Goal: Information Seeking & Learning: Learn about a topic

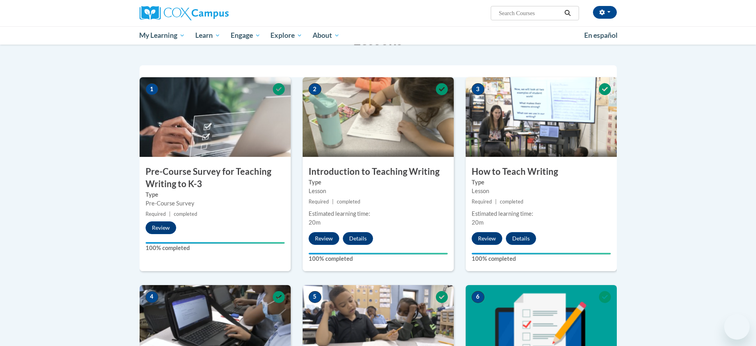
scroll to position [93, 0]
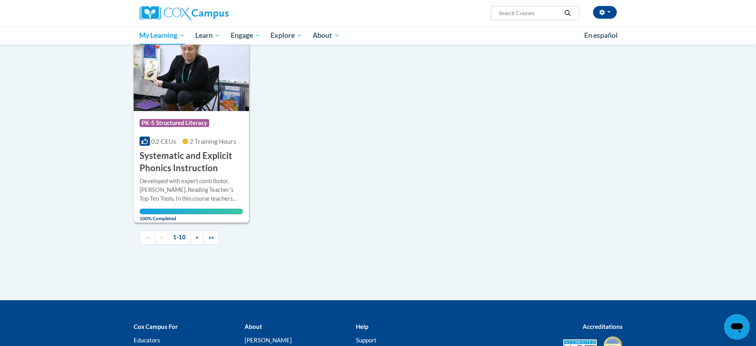
scroll to position [795, 0]
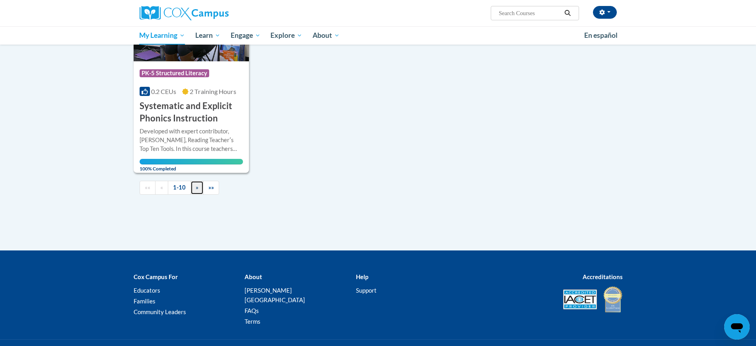
click at [196, 184] on span "»" at bounding box center [197, 187] width 3 height 7
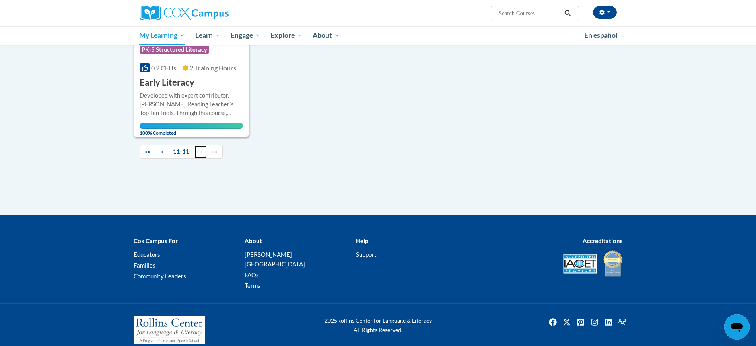
scroll to position [0, 0]
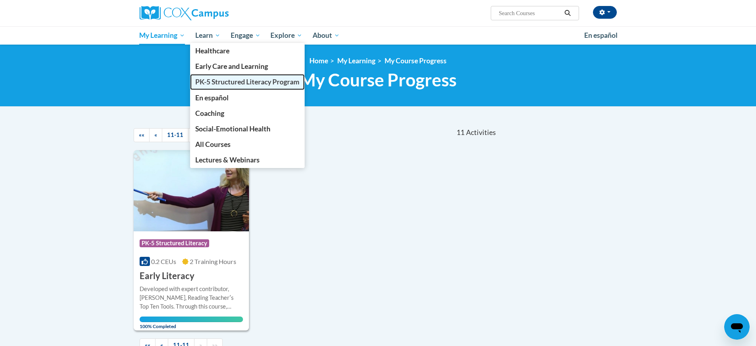
click at [227, 81] on span "PK-5 Structured Literacy Program" at bounding box center [247, 82] width 104 height 8
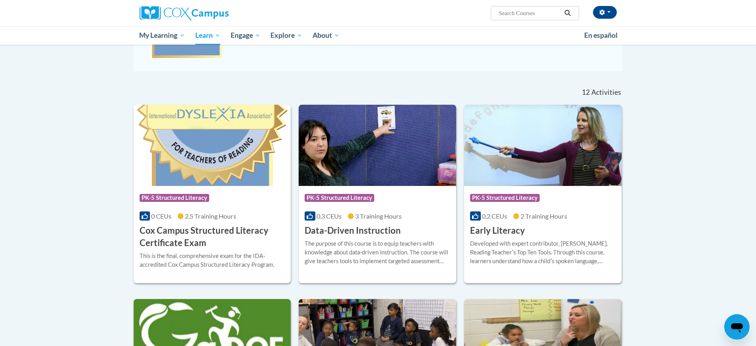
scroll to position [249, 0]
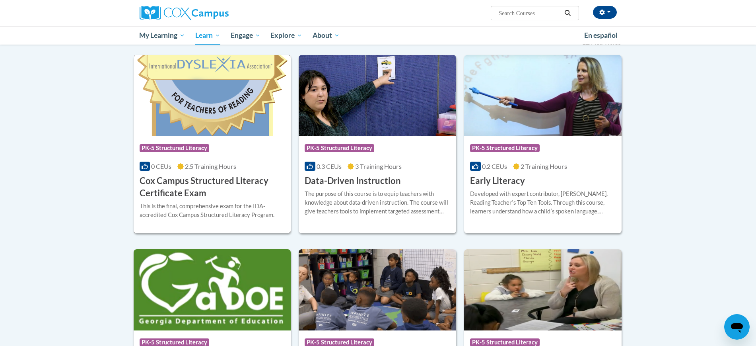
click at [175, 176] on h3 "Cox Campus Structured Literacy Certificate Exam" at bounding box center [213, 187] width 146 height 25
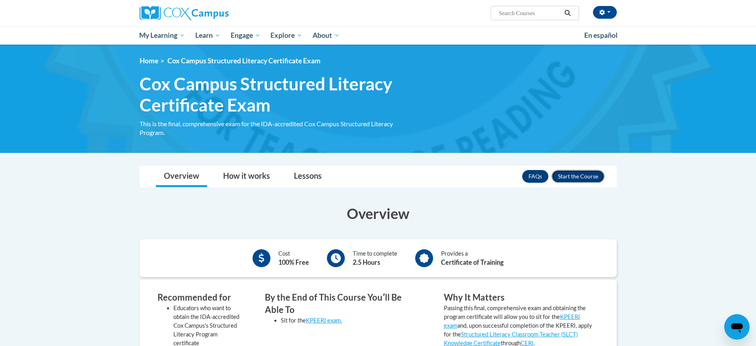
click at [578, 173] on button "Enroll" at bounding box center [578, 176] width 53 height 13
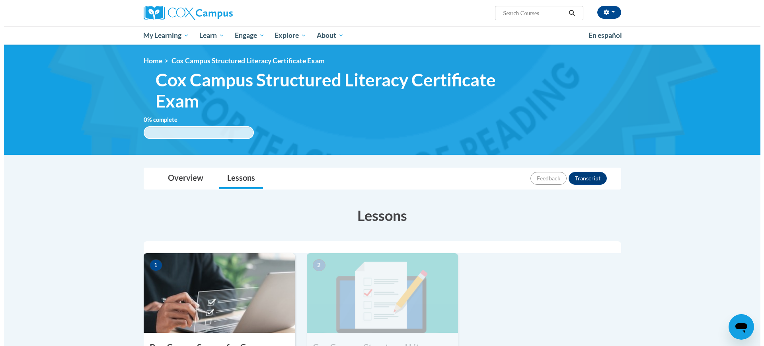
scroll to position [149, 0]
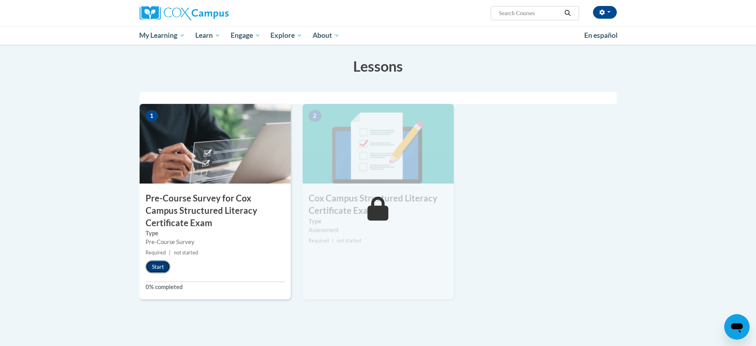
click at [153, 263] on button "Start" at bounding box center [158, 266] width 25 height 13
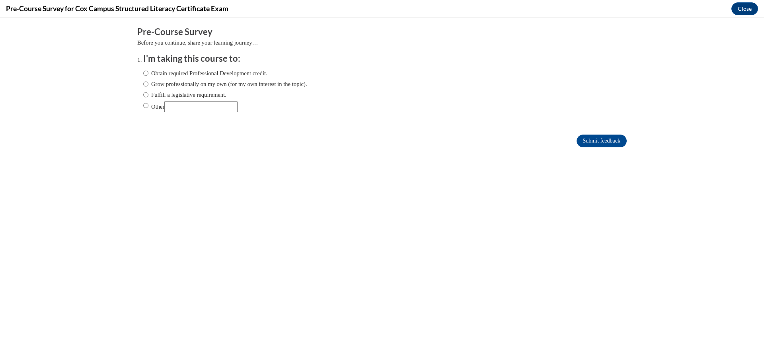
scroll to position [0, 0]
click at [143, 95] on label "Fulfill a legislative requirement." at bounding box center [184, 94] width 83 height 9
click at [143, 95] on input "Fulfill a legislative requirement." at bounding box center [145, 94] width 5 height 9
radio input "true"
click at [599, 140] on input "Submit feedback" at bounding box center [601, 140] width 50 height 13
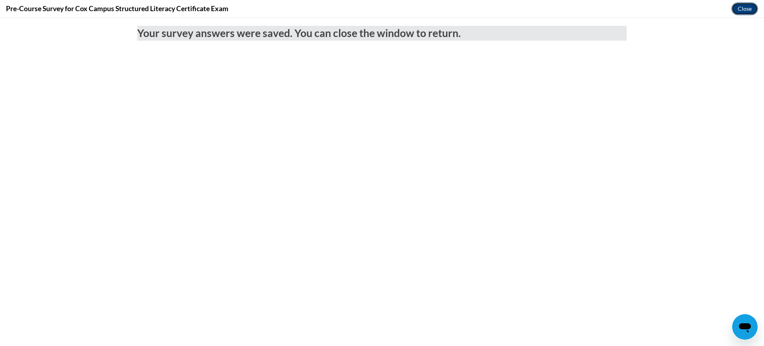
click at [742, 7] on button "Close" at bounding box center [744, 8] width 27 height 13
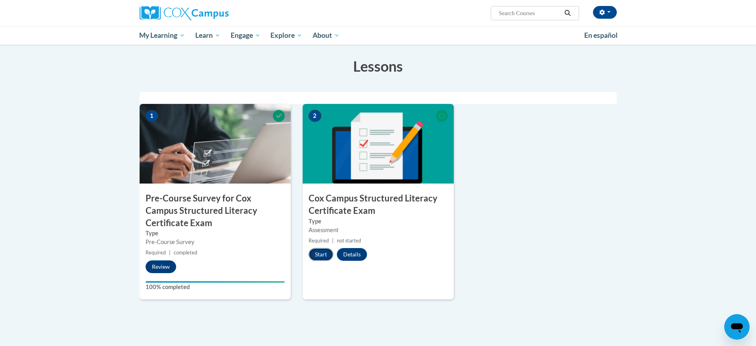
click at [317, 249] on button "Start" at bounding box center [321, 254] width 25 height 13
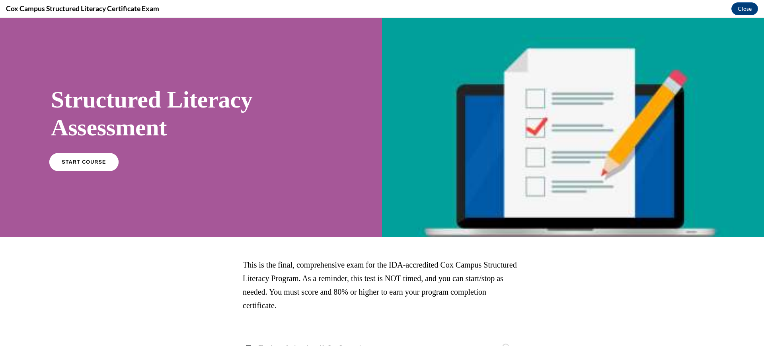
click at [72, 162] on span "START COURSE" at bounding box center [84, 162] width 44 height 6
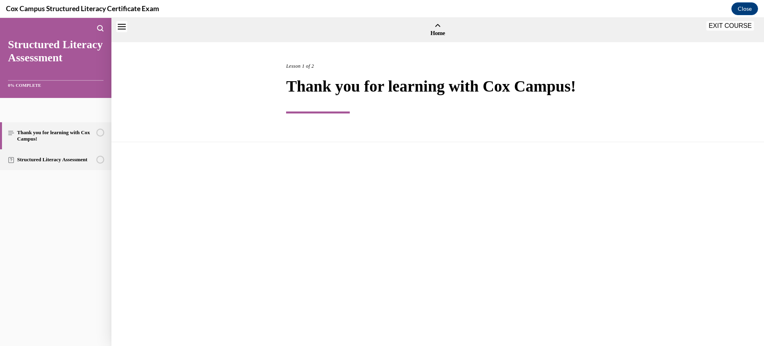
scroll to position [24, 0]
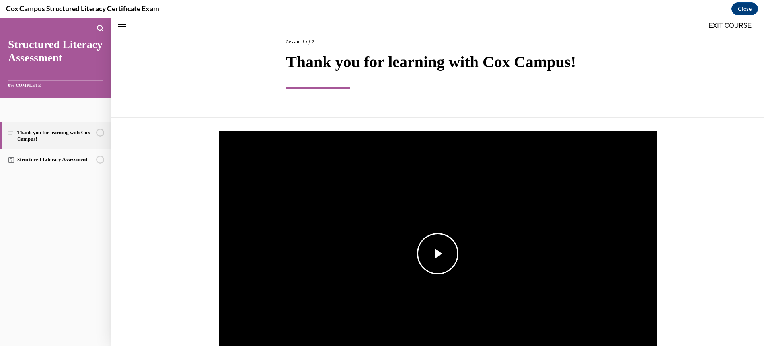
click at [438, 253] on span "Video player" at bounding box center [438, 253] width 0 height 0
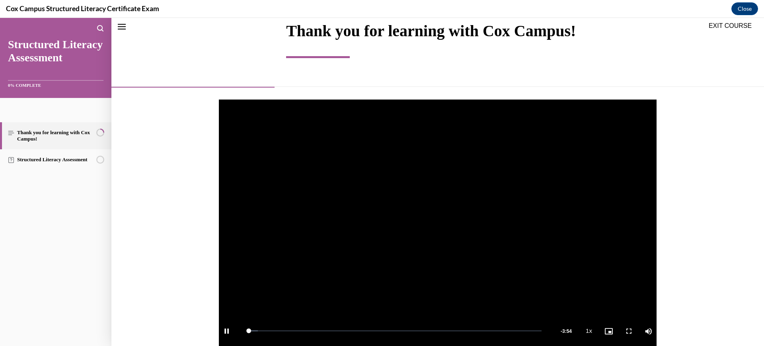
scroll to position [261, 0]
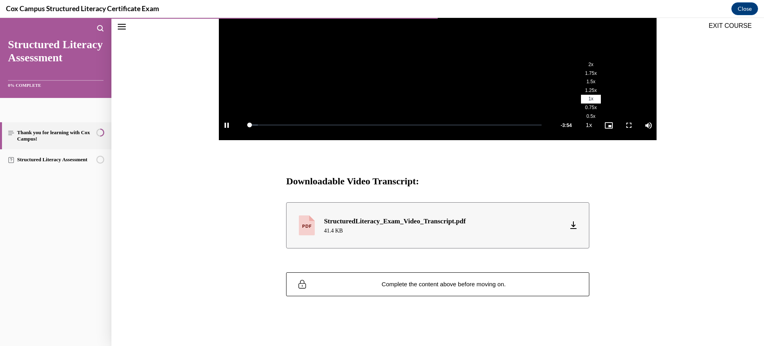
click at [586, 64] on li "2x" at bounding box center [591, 64] width 20 height 9
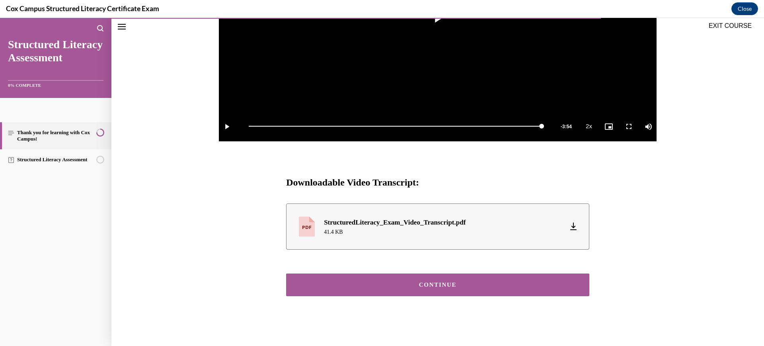
click at [535, 278] on button "CONTINUE" at bounding box center [437, 284] width 303 height 23
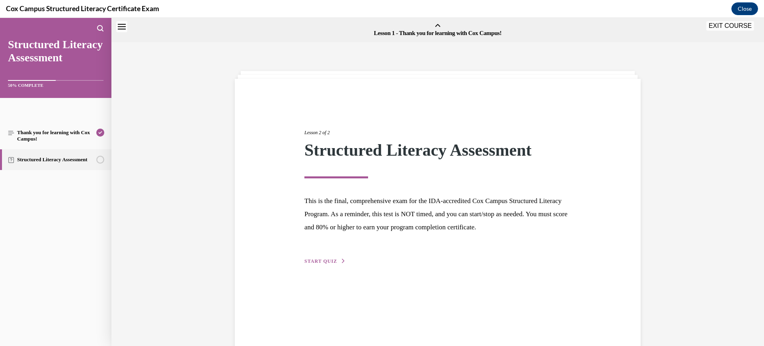
scroll to position [25, 0]
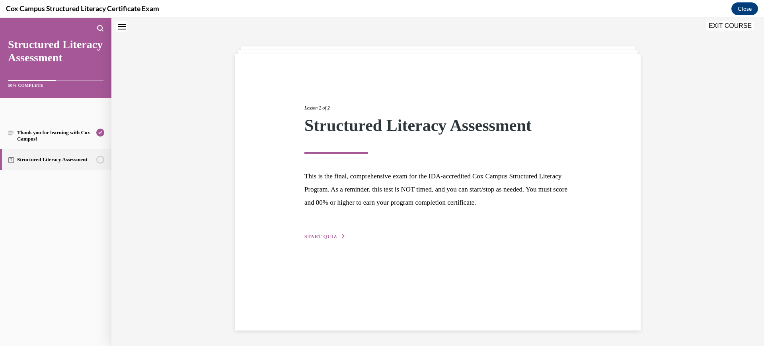
click at [331, 235] on span "START QUIZ" at bounding box center [320, 236] width 33 height 6
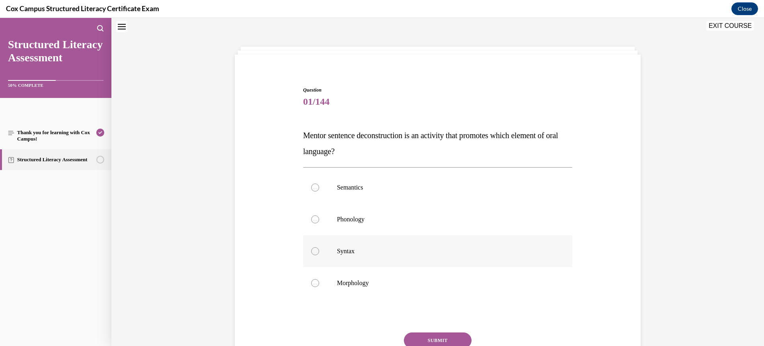
click at [359, 241] on label "Syntax" at bounding box center [437, 251] width 269 height 32
click at [319, 247] on input "Syntax" at bounding box center [315, 251] width 8 height 8
radio input "true"
click at [447, 337] on button "SUBMIT" at bounding box center [438, 340] width 68 height 16
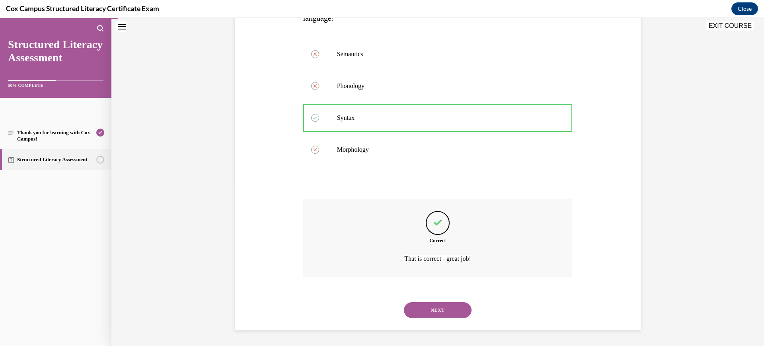
click at [434, 308] on button "NEXT" at bounding box center [438, 310] width 68 height 16
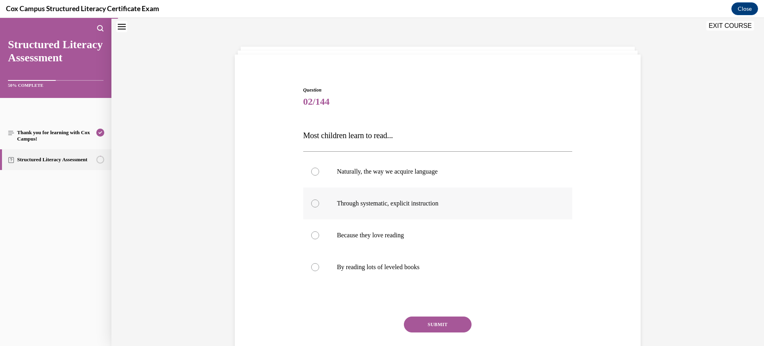
click at [393, 214] on label "Through systematic, explicit instruction" at bounding box center [437, 203] width 269 height 32
click at [319, 207] on input "Through systematic, explicit instruction" at bounding box center [315, 203] width 8 height 8
radio input "true"
click at [443, 322] on button "SUBMIT" at bounding box center [438, 324] width 68 height 16
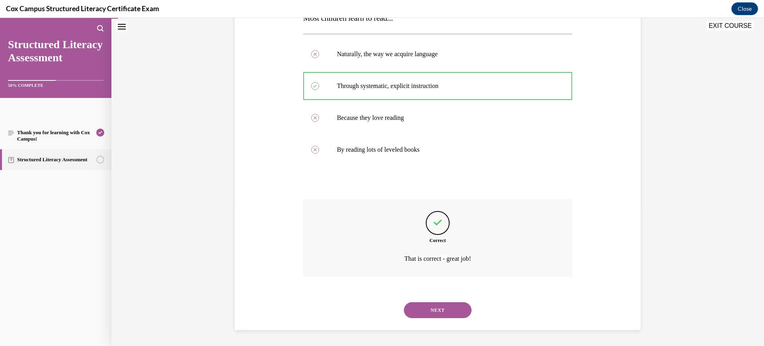
click at [442, 312] on button "NEXT" at bounding box center [438, 310] width 68 height 16
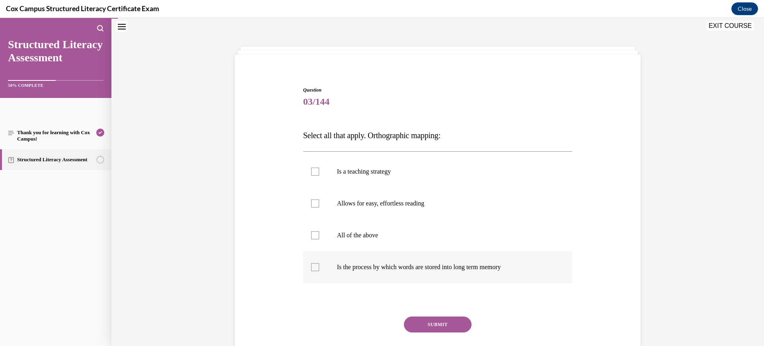
click at [316, 263] on label "Is the process by which words are stored into long term memory" at bounding box center [437, 267] width 269 height 32
click at [316, 263] on input "Is the process by which words are stored into long term memory" at bounding box center [315, 267] width 8 height 8
checkbox input "true"
click at [314, 203] on div at bounding box center [315, 203] width 8 height 8
click at [314, 203] on input "Allows for easy, effortless reading" at bounding box center [315, 203] width 8 height 8
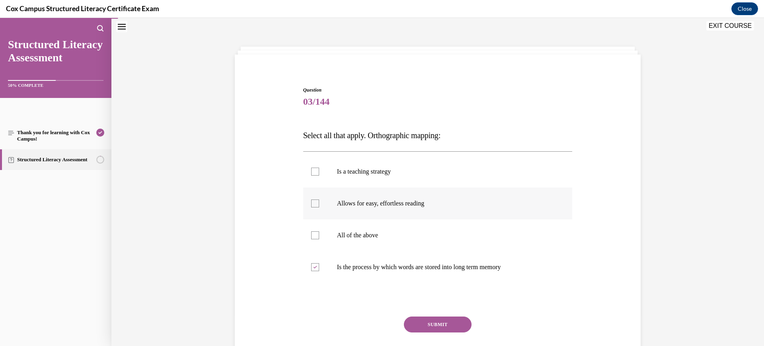
checkbox input "true"
click at [433, 325] on button "SUBMIT" at bounding box center [438, 324] width 68 height 16
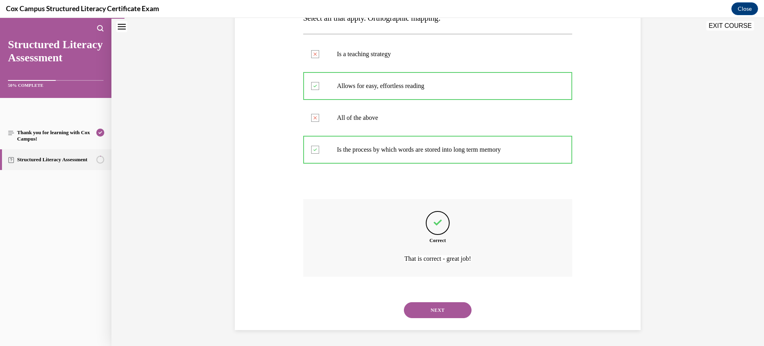
click at [436, 307] on button "NEXT" at bounding box center [438, 310] width 68 height 16
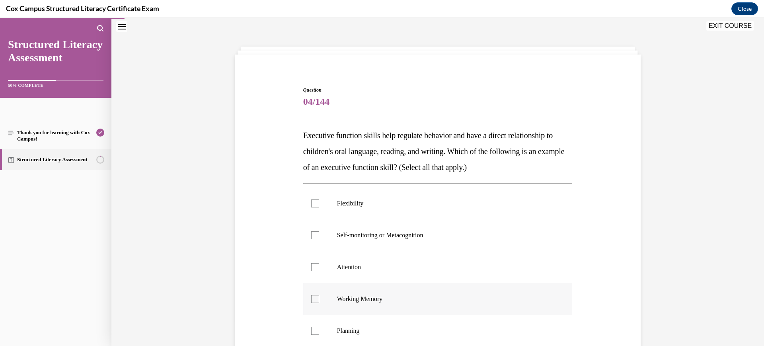
scroll to position [74, 0]
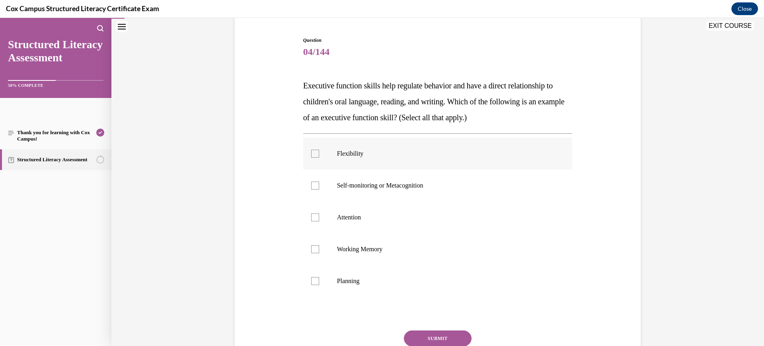
click at [315, 152] on label "Flexibility" at bounding box center [437, 154] width 269 height 32
click at [315, 152] on input "Flexibility" at bounding box center [315, 154] width 8 height 8
checkbox input "true"
click at [312, 186] on div at bounding box center [315, 185] width 8 height 8
click at [312, 186] on input "Self-monitoring or Metacognition" at bounding box center [315, 185] width 8 height 8
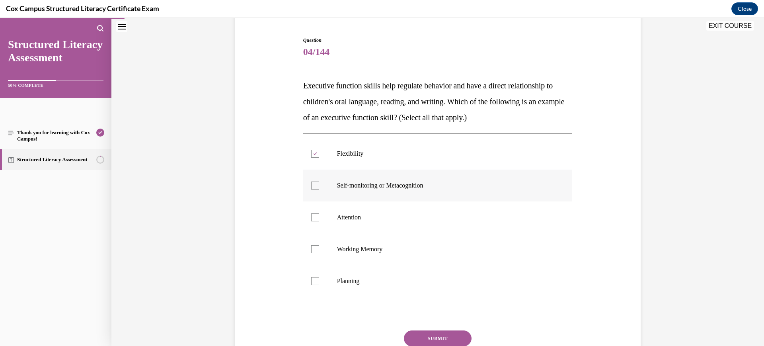
checkbox input "true"
click at [313, 215] on div at bounding box center [315, 217] width 8 height 8
click at [313, 215] on input "Attention" at bounding box center [315, 217] width 8 height 8
checkbox input "true"
click at [311, 252] on div at bounding box center [315, 249] width 8 height 8
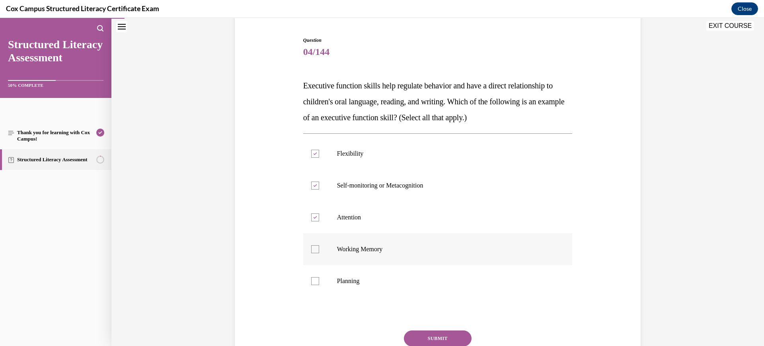
click at [311, 252] on input "Working Memory" at bounding box center [315, 249] width 8 height 8
checkbox input "true"
click at [311, 283] on div at bounding box center [315, 281] width 8 height 8
click at [311, 283] on input "Planning" at bounding box center [315, 281] width 8 height 8
checkbox input "true"
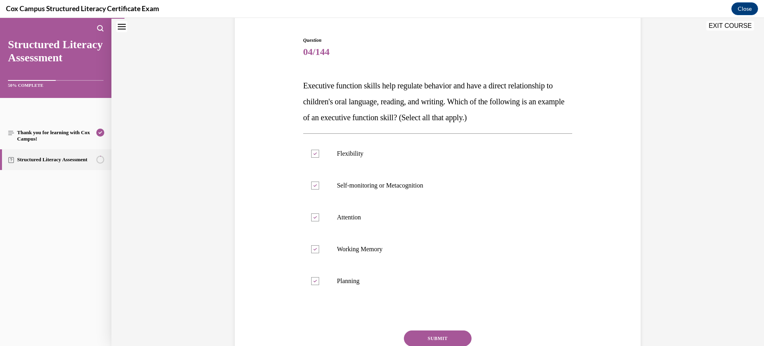
click at [453, 336] on button "SUBMIT" at bounding box center [438, 338] width 68 height 16
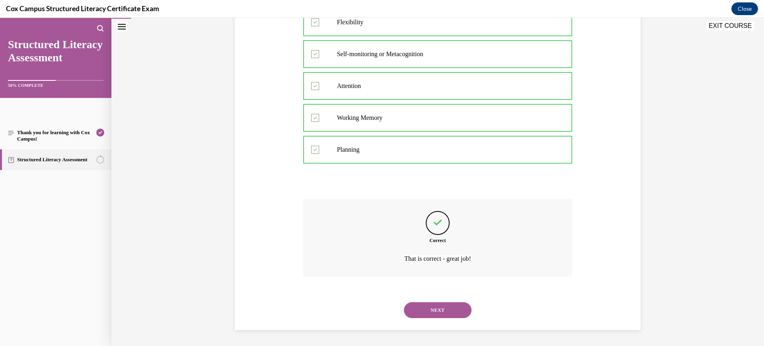
click at [434, 305] on button "NEXT" at bounding box center [438, 310] width 68 height 16
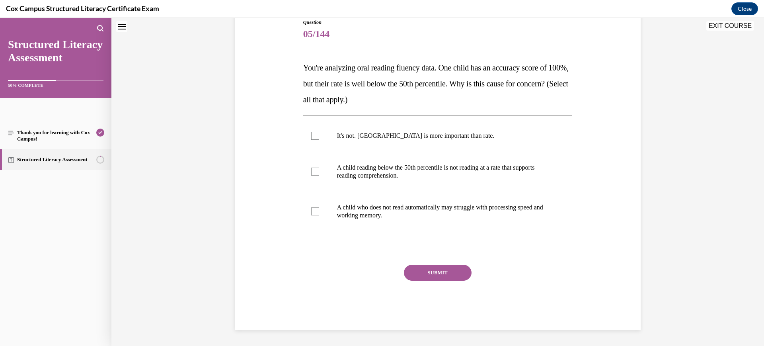
scroll to position [24, 0]
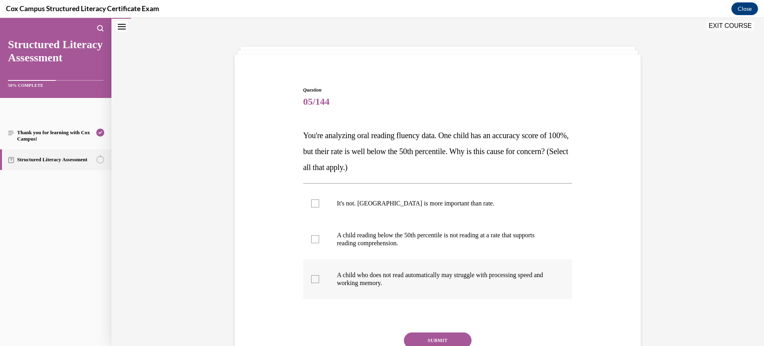
click at [311, 279] on div at bounding box center [315, 279] width 8 height 8
click at [311, 279] on input "A child who does not read automatically may struggle with processing speed and …" at bounding box center [315, 279] width 8 height 8
checkbox input "true"
click at [311, 236] on div at bounding box center [315, 239] width 8 height 8
click at [311, 236] on input "A child reading below the 50th percentile is not reading at a rate that support…" at bounding box center [315, 239] width 8 height 8
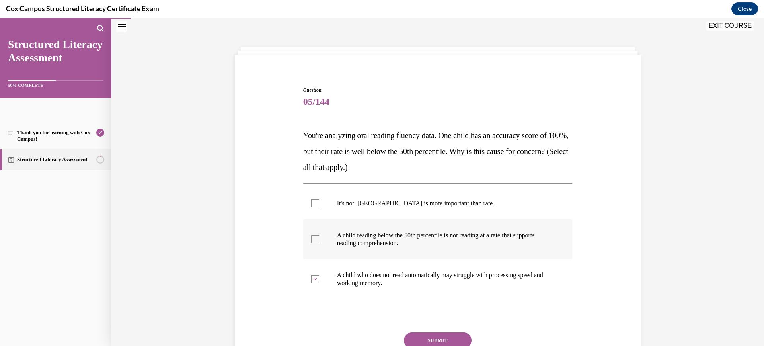
checkbox input "true"
click at [438, 335] on button "SUBMIT" at bounding box center [438, 340] width 68 height 16
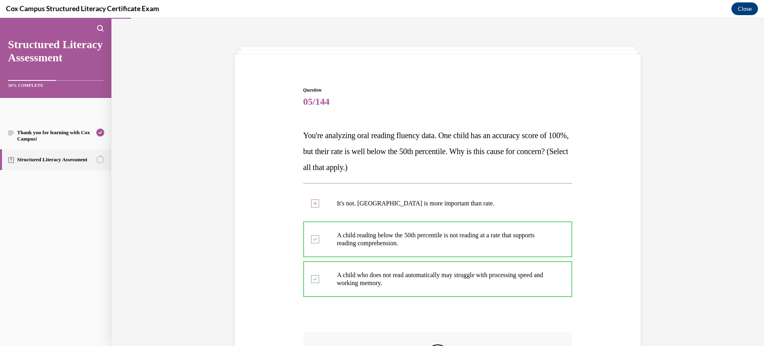
scroll to position [158, 0]
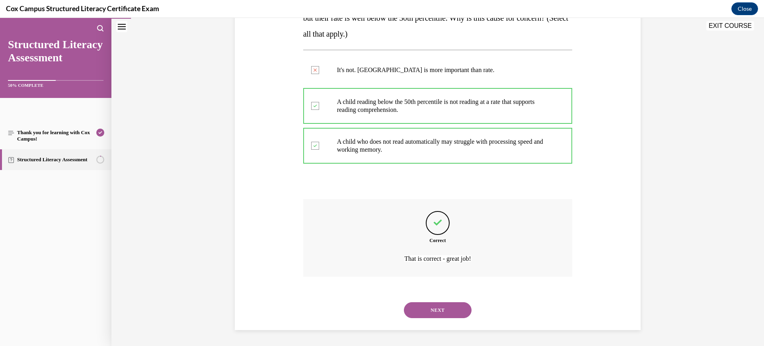
click at [441, 311] on button "NEXT" at bounding box center [438, 310] width 68 height 16
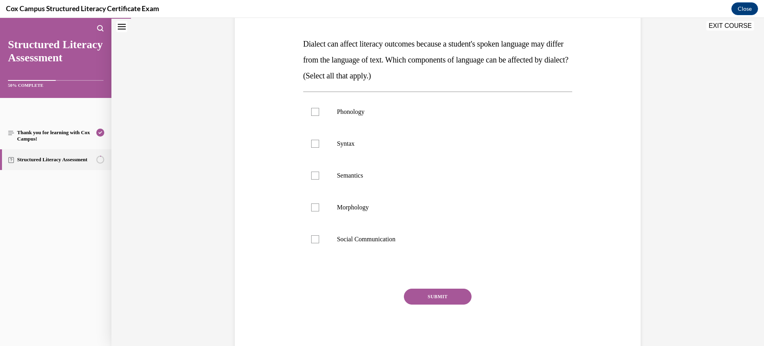
scroll to position [66, 0]
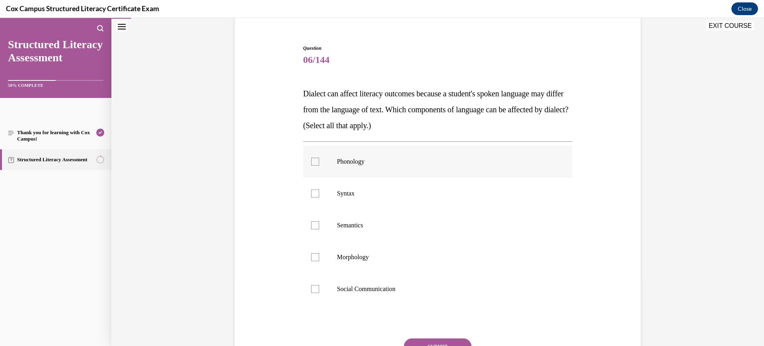
click at [303, 162] on label "Phonology" at bounding box center [437, 162] width 269 height 32
click at [311, 162] on input "Phonology" at bounding box center [315, 162] width 8 height 8
checkbox input "true"
click at [313, 203] on label "Syntax" at bounding box center [437, 193] width 269 height 32
click at [313, 197] on input "Syntax" at bounding box center [315, 193] width 8 height 8
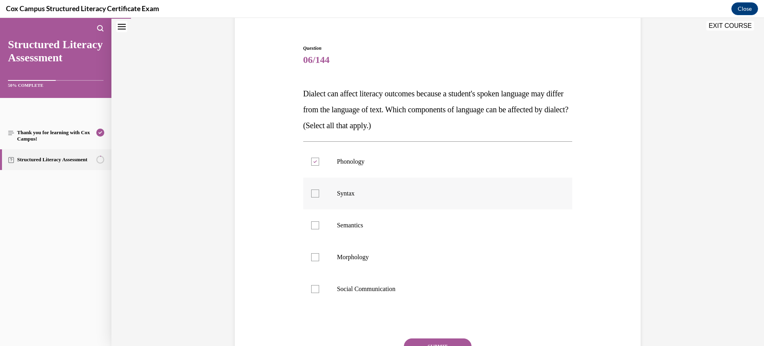
checkbox input "true"
click at [308, 229] on label "Semantics" at bounding box center [437, 225] width 269 height 32
click at [311, 229] on input "Semantics" at bounding box center [315, 225] width 8 height 8
checkbox input "true"
click at [311, 254] on div at bounding box center [315, 257] width 8 height 8
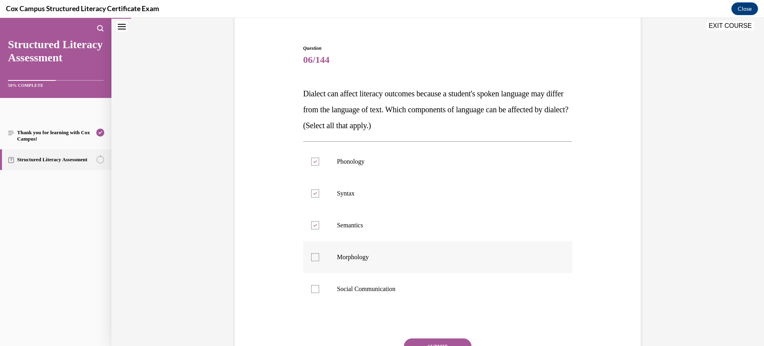
click at [311, 254] on input "Morphology" at bounding box center [315, 257] width 8 height 8
checkbox input "true"
click at [313, 294] on label "Social Communication" at bounding box center [437, 289] width 269 height 32
click at [313, 293] on input "Social Communication" at bounding box center [315, 289] width 8 height 8
checkbox input "true"
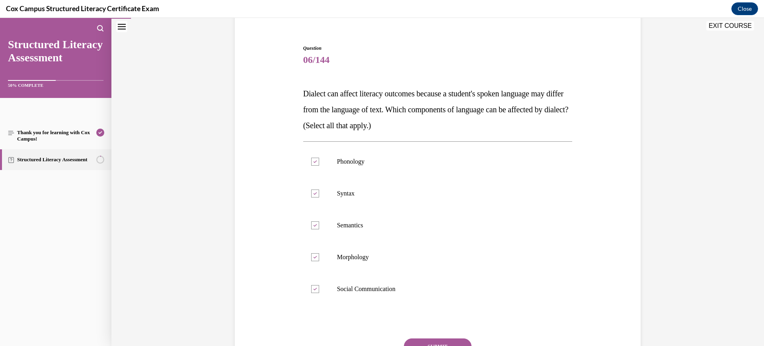
scroll to position [116, 0]
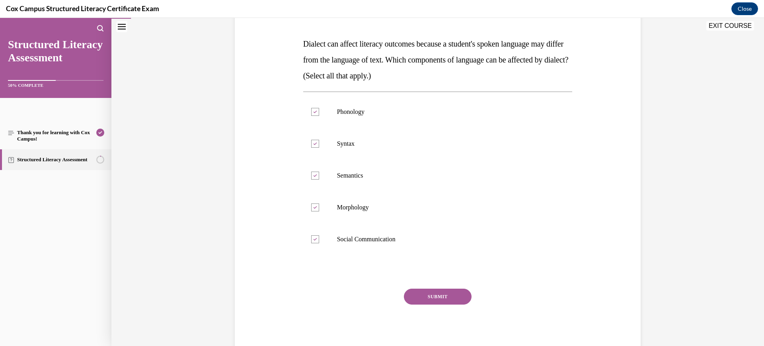
click at [420, 296] on button "SUBMIT" at bounding box center [438, 296] width 68 height 16
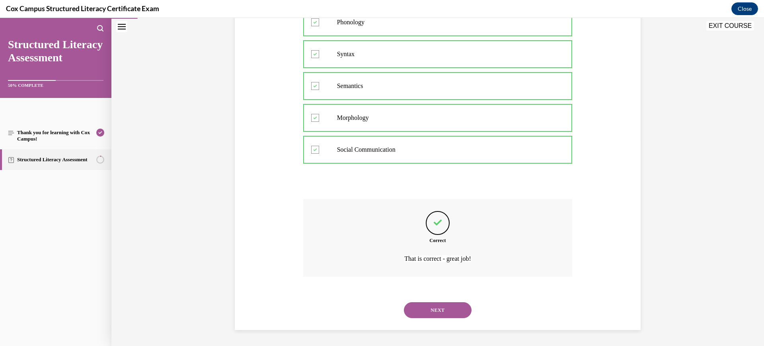
click at [442, 317] on button "NEXT" at bounding box center [438, 310] width 68 height 16
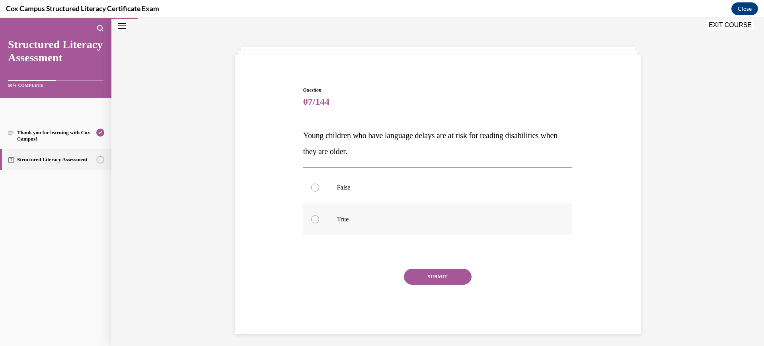
scroll to position [25, 0]
click at [355, 225] on label "True" at bounding box center [437, 218] width 269 height 32
click at [319, 222] on input "True" at bounding box center [315, 218] width 8 height 8
radio input "true"
click at [443, 273] on button "SUBMIT" at bounding box center [438, 276] width 68 height 16
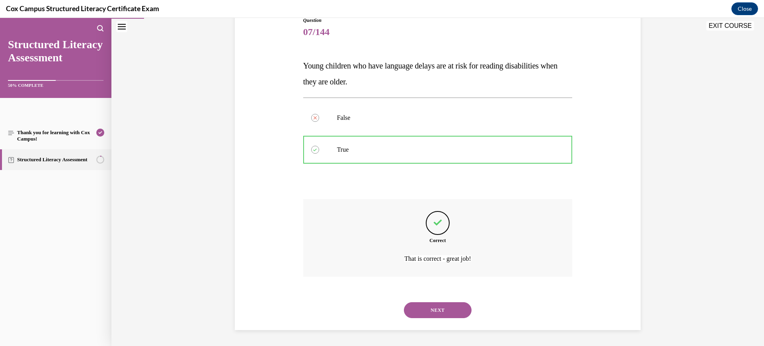
click at [442, 305] on button "NEXT" at bounding box center [438, 310] width 68 height 16
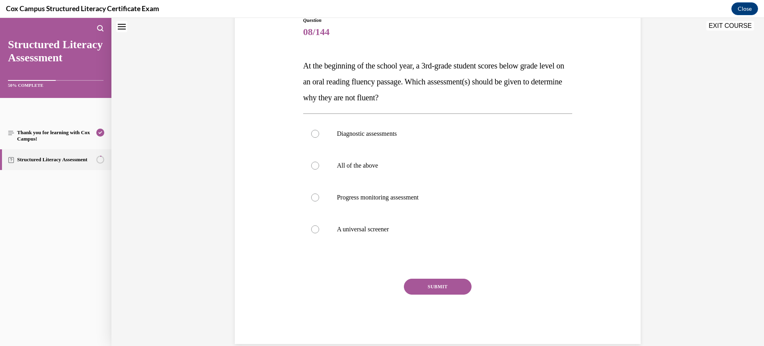
scroll to position [24, 0]
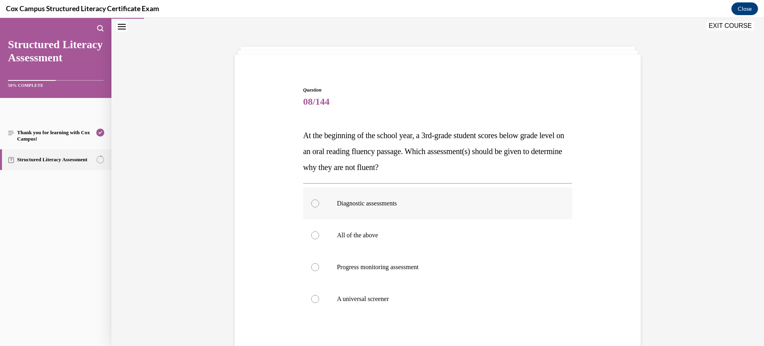
click at [383, 197] on label "Diagnostic assessments" at bounding box center [437, 203] width 269 height 32
click at [319, 199] on input "Diagnostic assessments" at bounding box center [315, 203] width 8 height 8
radio input "true"
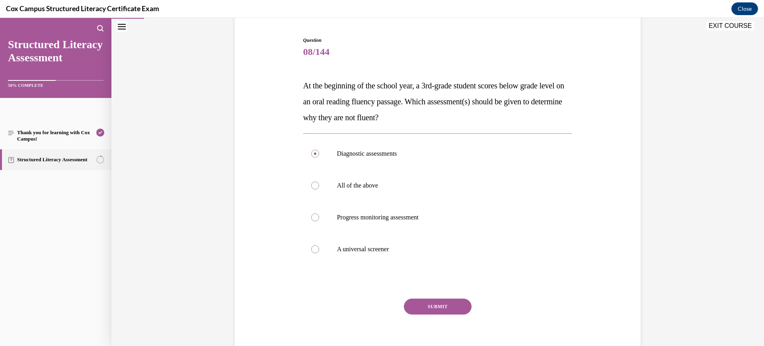
click at [447, 304] on button "SUBMIT" at bounding box center [438, 306] width 68 height 16
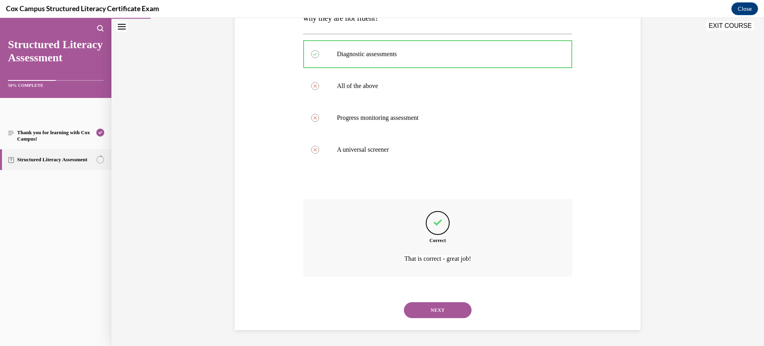
click at [449, 309] on button "NEXT" at bounding box center [438, 310] width 68 height 16
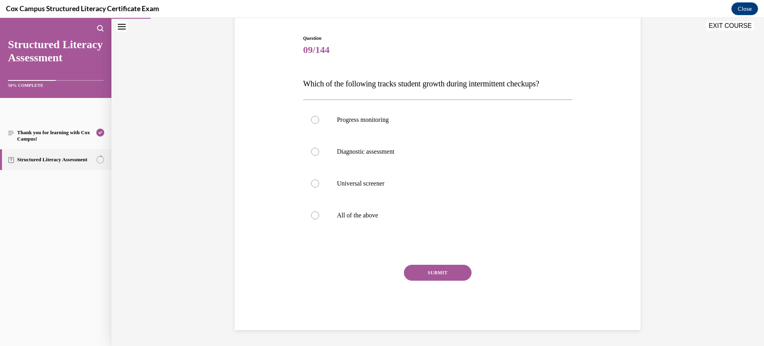
scroll to position [24, 0]
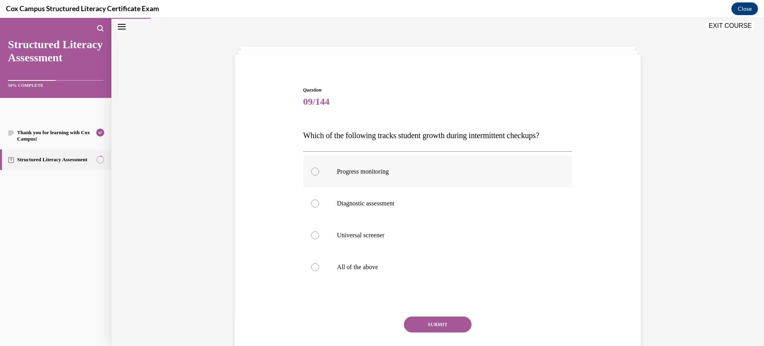
click at [408, 179] on label "Progress monitoring" at bounding box center [437, 172] width 269 height 32
click at [319, 175] on input "Progress monitoring" at bounding box center [315, 171] width 8 height 8
radio input "true"
click at [429, 322] on button "SUBMIT" at bounding box center [438, 324] width 68 height 16
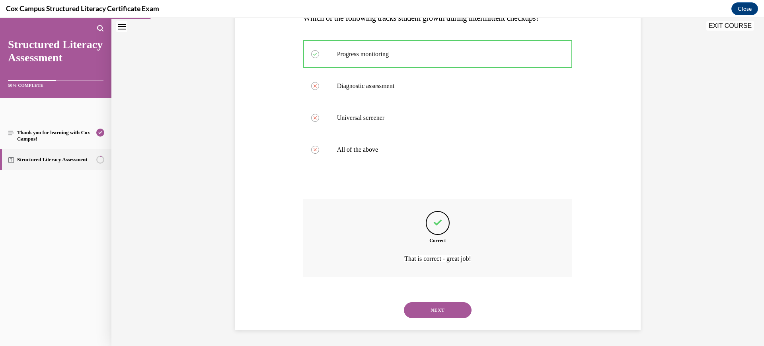
click at [445, 314] on button "NEXT" at bounding box center [438, 310] width 68 height 16
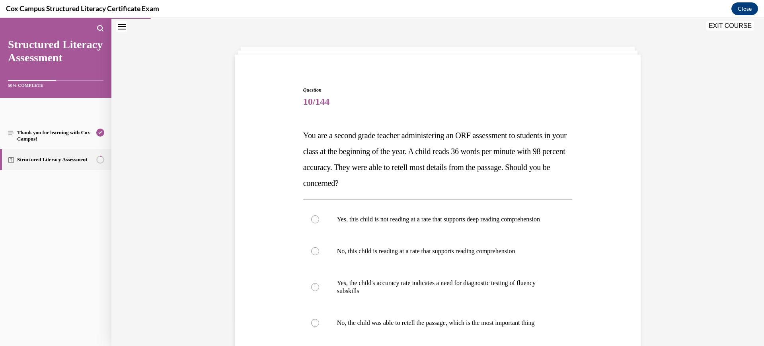
scroll to position [74, 0]
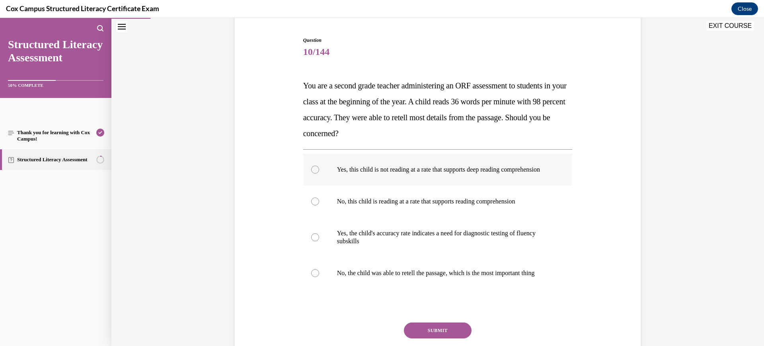
click at [390, 173] on p "Yes, this child is not reading at a rate that supports deep reading comprehensi…" at bounding box center [445, 169] width 216 height 8
click at [319, 173] on input "Yes, this child is not reading at a rate that supports deep reading comprehensi…" at bounding box center [315, 169] width 8 height 8
radio input "true"
click at [410, 338] on button "SUBMIT" at bounding box center [438, 330] width 68 height 16
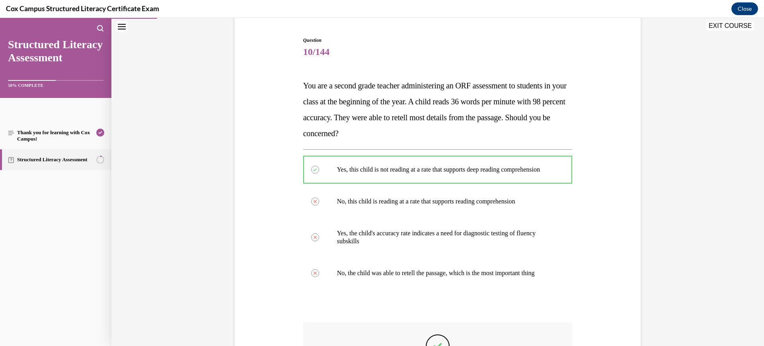
scroll to position [213, 0]
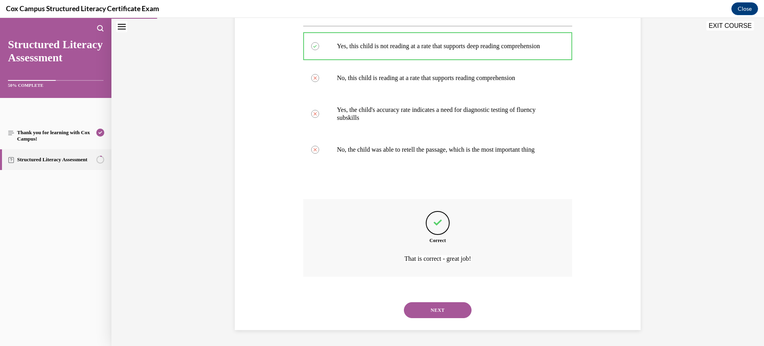
click at [441, 312] on button "NEXT" at bounding box center [438, 310] width 68 height 16
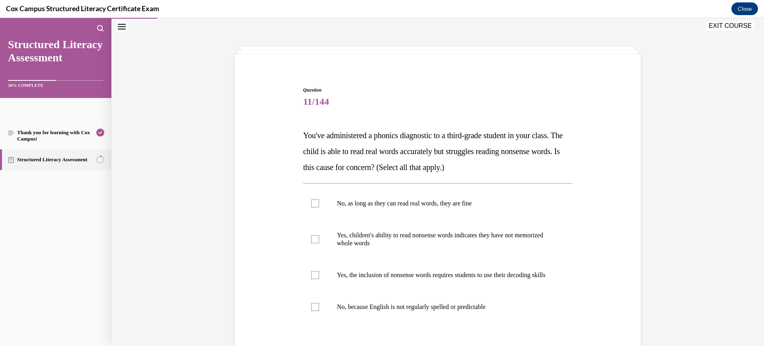
scroll to position [74, 0]
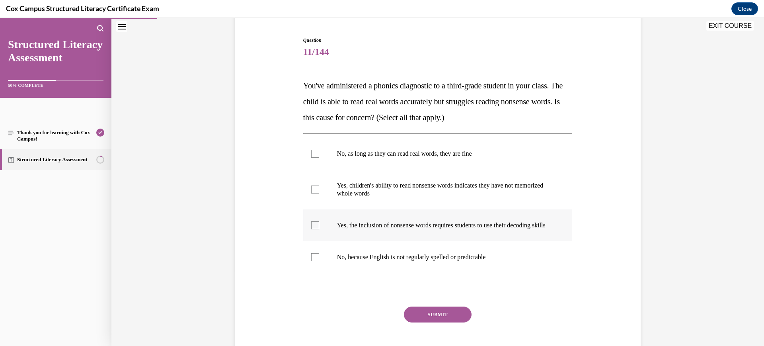
click at [389, 229] on p "Yes, the inclusion of nonsense words requires students to use their decoding sk…" at bounding box center [445, 225] width 216 height 8
click at [319, 229] on input "Yes, the inclusion of nonsense words requires students to use their decoding sk…" at bounding box center [315, 225] width 8 height 8
checkbox input "true"
click at [380, 196] on p "Yes, children's ability to read nonsense words indicates they have not memorize…" at bounding box center [445, 189] width 216 height 16
click at [319, 193] on input "Yes, children's ability to read nonsense words indicates they have not memorize…" at bounding box center [315, 189] width 8 height 8
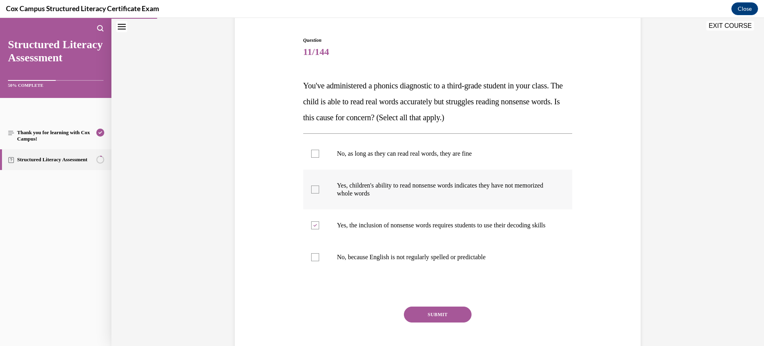
checkbox input "true"
click at [425, 319] on button "SUBMIT" at bounding box center [438, 314] width 68 height 16
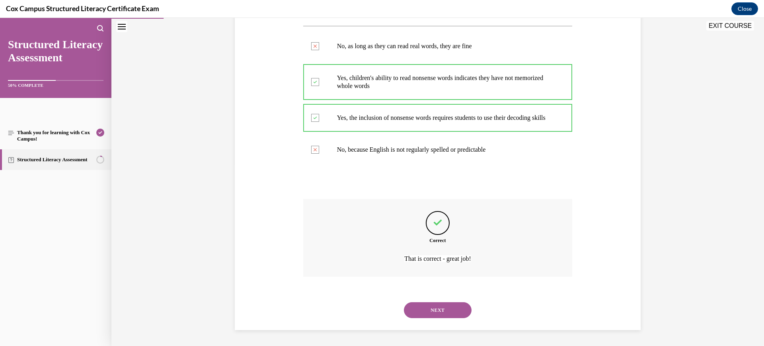
click at [445, 317] on button "NEXT" at bounding box center [438, 310] width 68 height 16
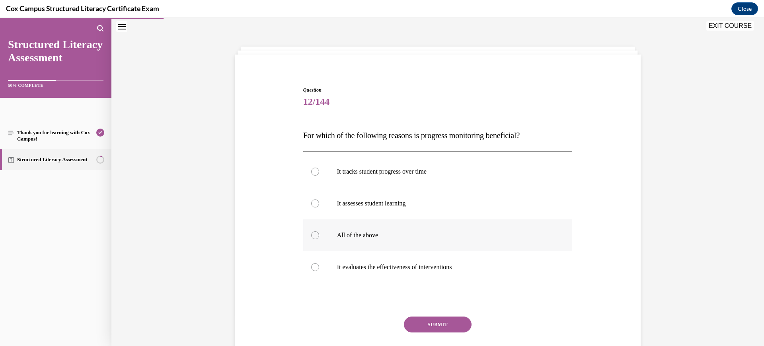
click at [361, 232] on p "All of the above" at bounding box center [445, 235] width 216 height 8
click at [319, 232] on input "All of the above" at bounding box center [315, 235] width 8 height 8
radio input "true"
click at [430, 331] on button "SUBMIT" at bounding box center [438, 324] width 68 height 16
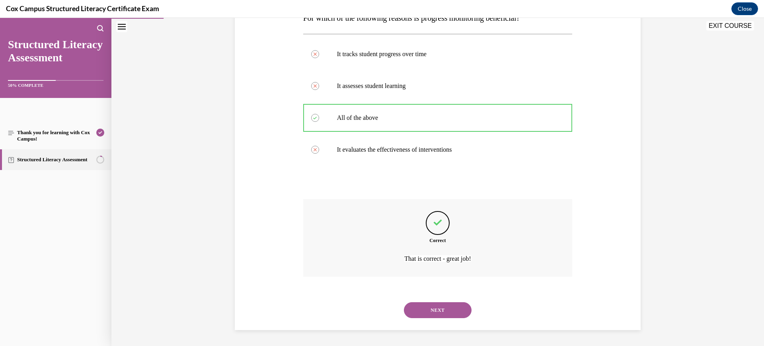
click at [432, 313] on button "NEXT" at bounding box center [438, 310] width 68 height 16
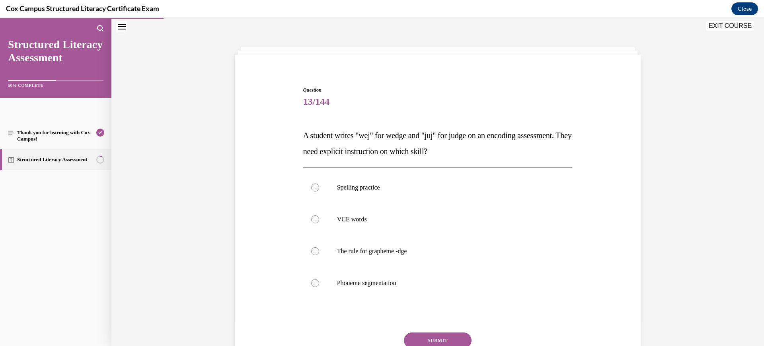
scroll to position [68, 0]
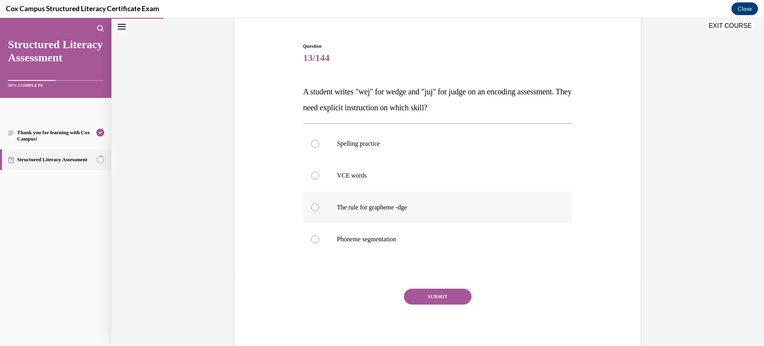
click at [412, 210] on p "The rule for grapheme -dge" at bounding box center [445, 207] width 216 height 8
click at [319, 210] on input "The rule for grapheme -dge" at bounding box center [315, 207] width 8 height 8
radio input "true"
click at [439, 299] on button "SUBMIT" at bounding box center [438, 296] width 68 height 16
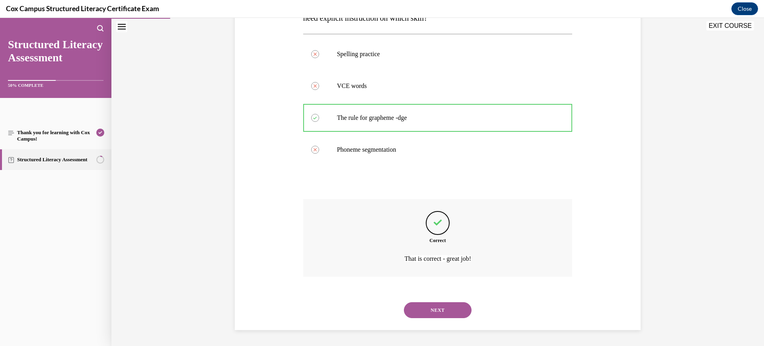
click at [449, 318] on button "NEXT" at bounding box center [438, 310] width 68 height 16
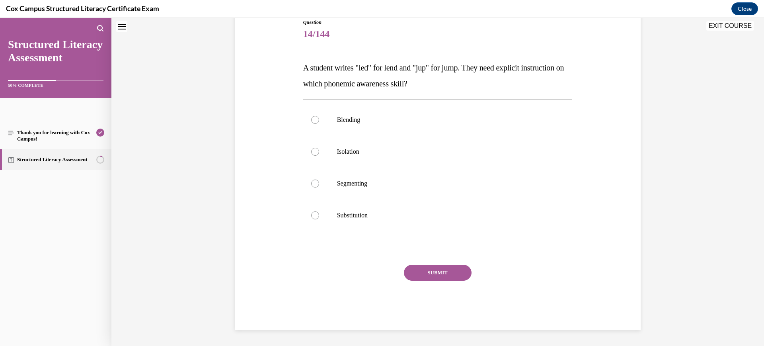
scroll to position [24, 0]
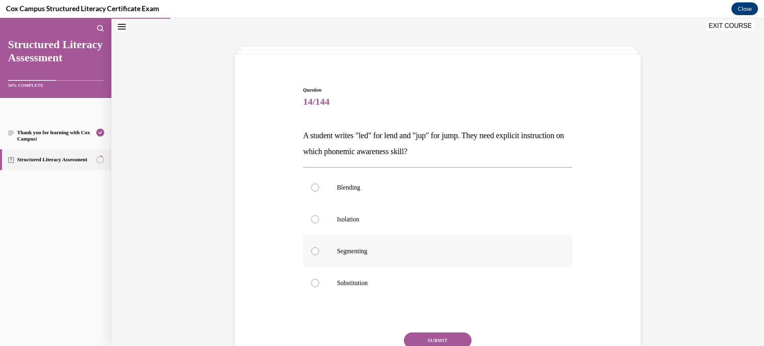
click at [407, 247] on p "Segmenting" at bounding box center [445, 251] width 216 height 8
click at [319, 247] on input "Segmenting" at bounding box center [315, 251] width 8 height 8
radio input "true"
click at [434, 336] on button "SUBMIT" at bounding box center [438, 340] width 68 height 16
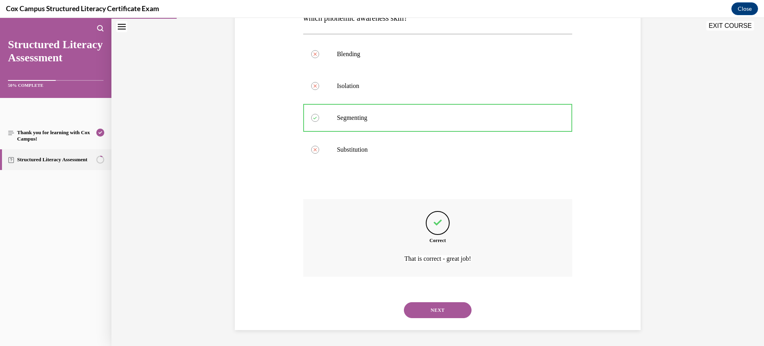
click at [443, 316] on button "NEXT" at bounding box center [438, 310] width 68 height 16
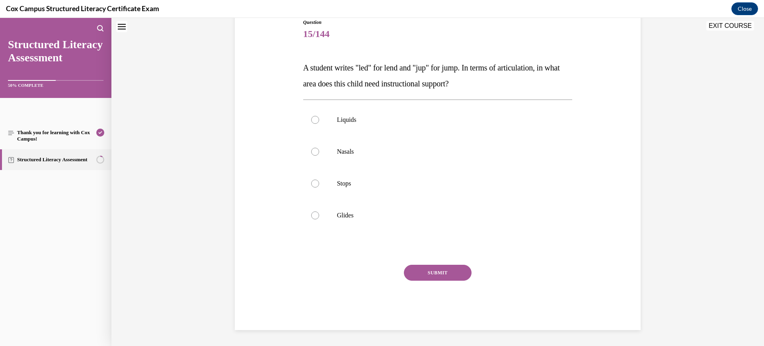
scroll to position [24, 0]
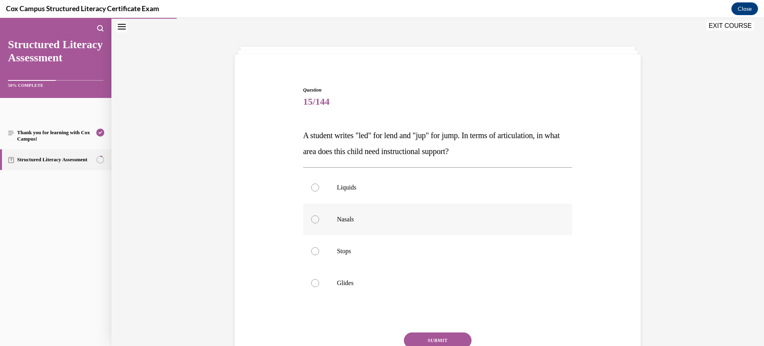
click at [390, 220] on p "Nasals" at bounding box center [445, 219] width 216 height 8
click at [319, 220] on input "Nasals" at bounding box center [315, 219] width 8 height 8
radio input "true"
click at [438, 337] on button "SUBMIT" at bounding box center [438, 340] width 68 height 16
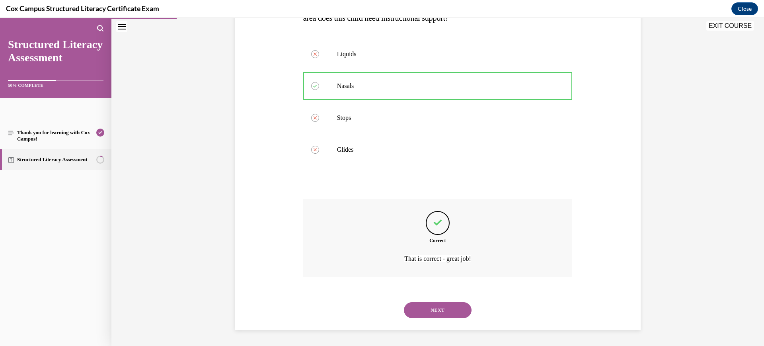
click at [437, 316] on button "NEXT" at bounding box center [438, 310] width 68 height 16
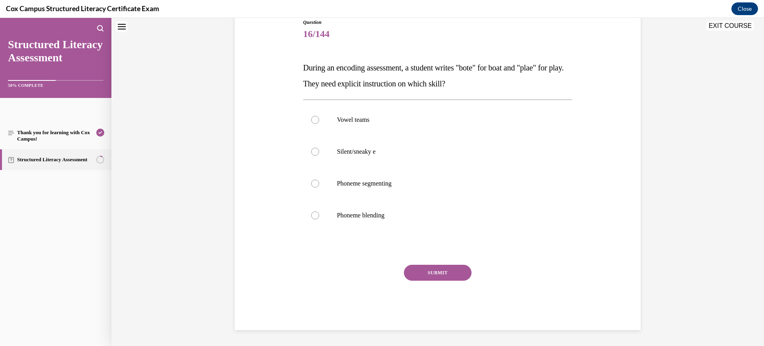
scroll to position [24, 0]
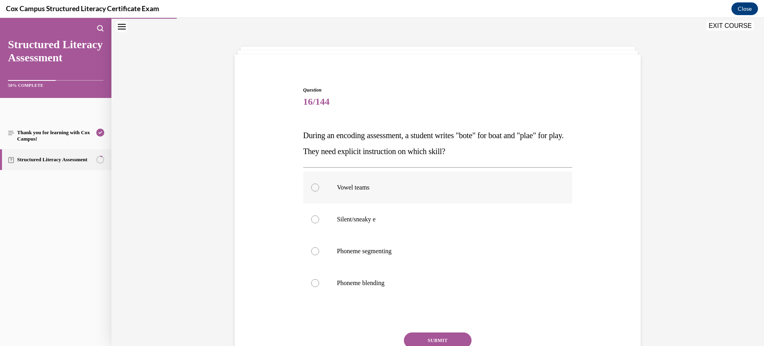
click at [406, 190] on p "Vowel teams" at bounding box center [445, 187] width 216 height 8
click at [319, 190] on input "Vowel teams" at bounding box center [315, 187] width 8 height 8
radio input "true"
click at [431, 336] on button "SUBMIT" at bounding box center [438, 340] width 68 height 16
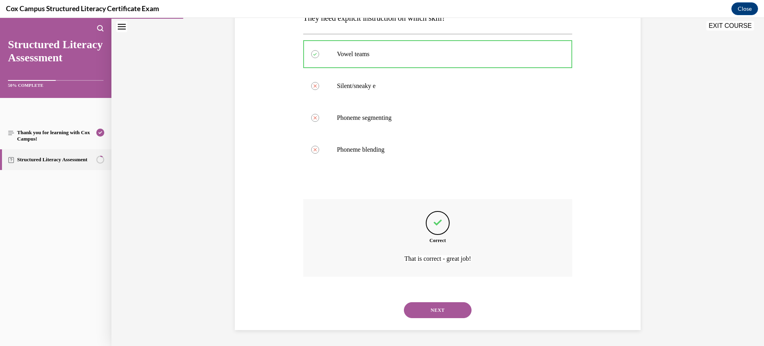
click at [430, 307] on button "NEXT" at bounding box center [438, 310] width 68 height 16
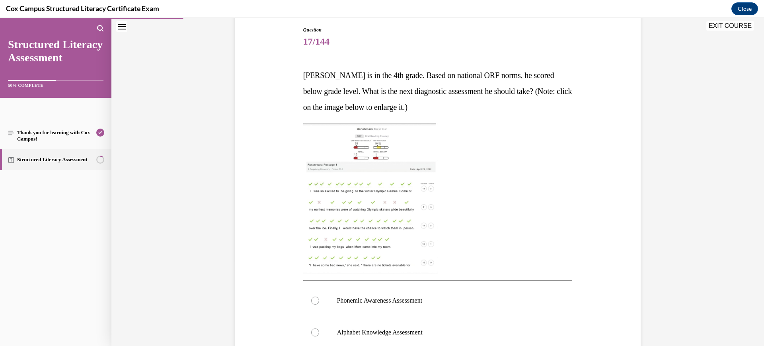
scroll to position [233, 0]
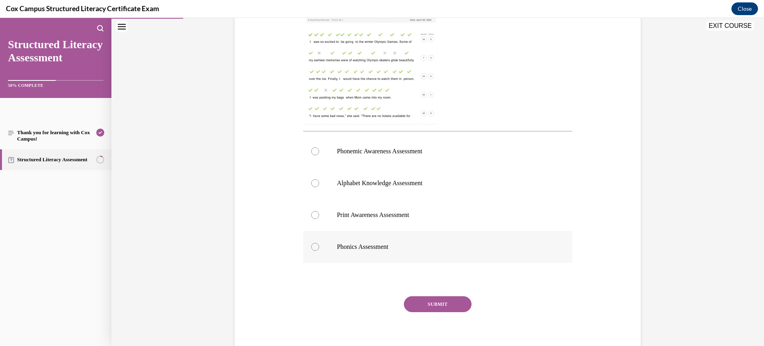
click at [417, 259] on label "Phonics Assessment" at bounding box center [437, 247] width 269 height 32
click at [319, 251] on input "Phonics Assessment" at bounding box center [315, 247] width 8 height 8
radio input "true"
click at [439, 309] on button "SUBMIT" at bounding box center [438, 304] width 68 height 16
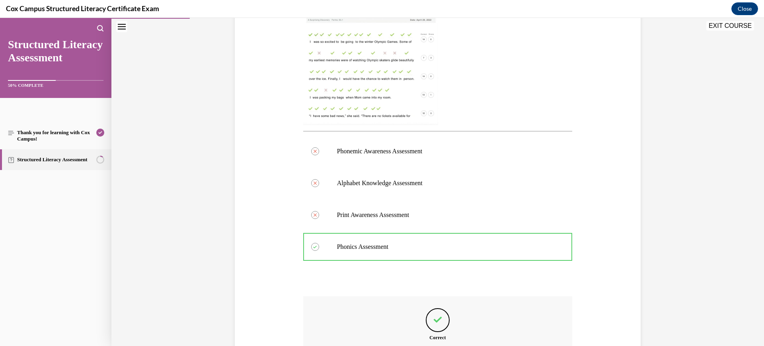
scroll to position [331, 0]
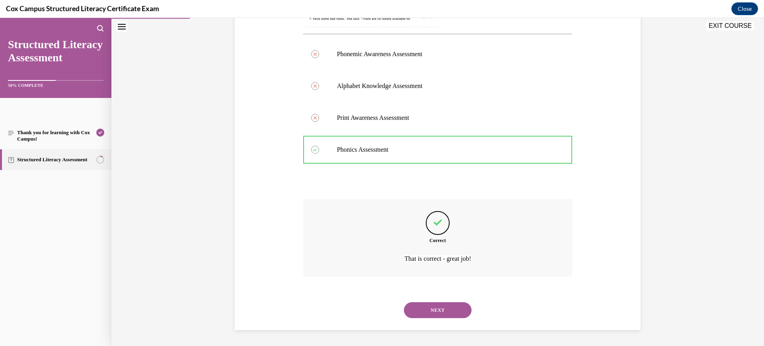
click at [436, 311] on button "NEXT" at bounding box center [438, 310] width 68 height 16
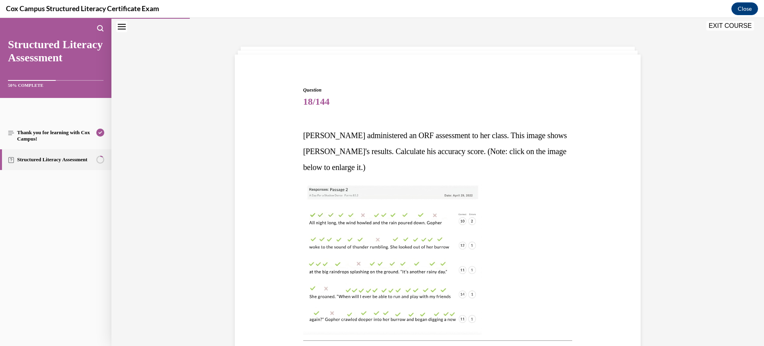
scroll to position [173, 0]
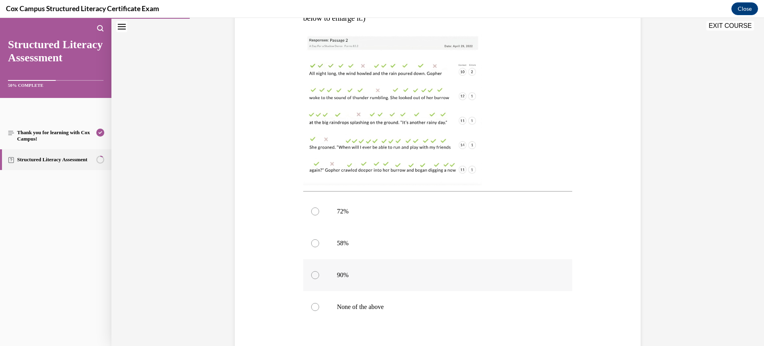
click at [465, 281] on label "90%" at bounding box center [437, 275] width 269 height 32
click at [319, 279] on input "90%" at bounding box center [315, 275] width 8 height 8
radio input "true"
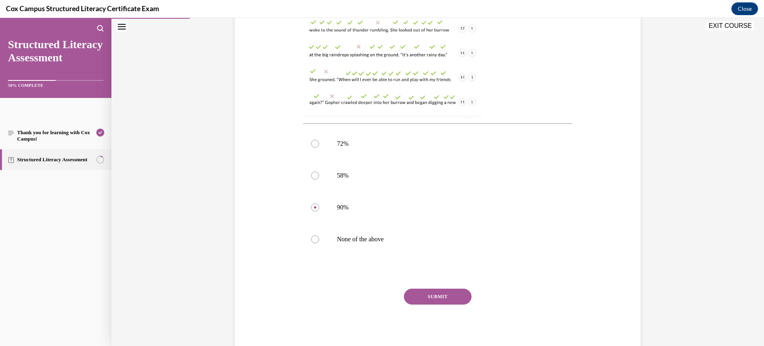
click at [444, 292] on button "SUBMIT" at bounding box center [438, 296] width 68 height 16
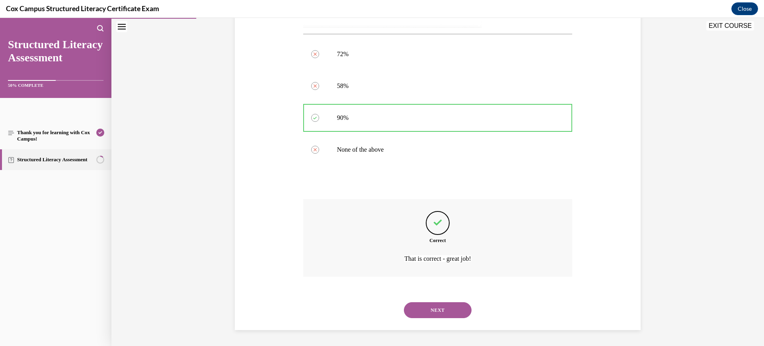
click at [446, 313] on button "NEXT" at bounding box center [438, 310] width 68 height 16
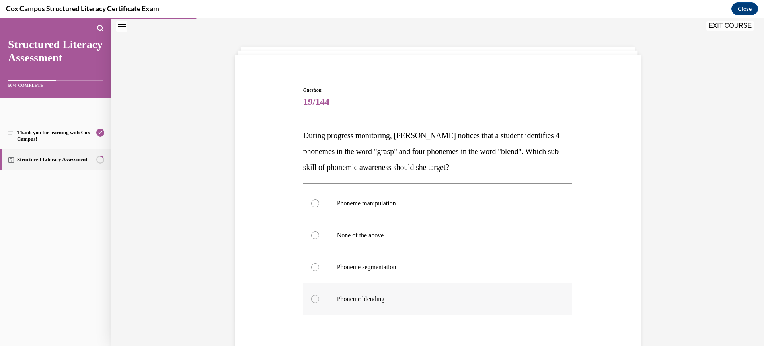
scroll to position [84, 0]
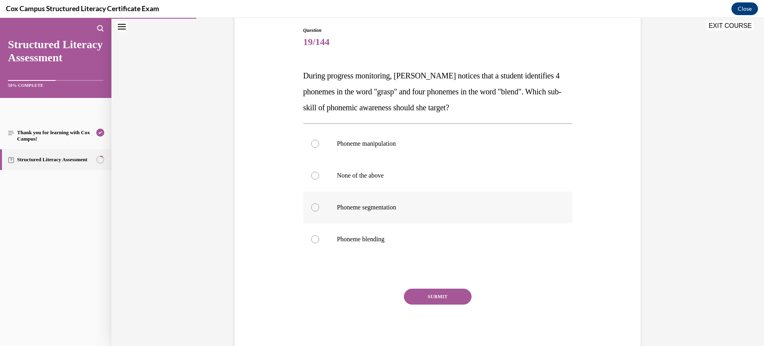
click at [457, 208] on p "Phoneme segmentation" at bounding box center [445, 207] width 216 height 8
click at [319, 208] on input "Phoneme segmentation" at bounding box center [315, 207] width 8 height 8
radio input "true"
click at [446, 293] on button "SUBMIT" at bounding box center [438, 296] width 68 height 16
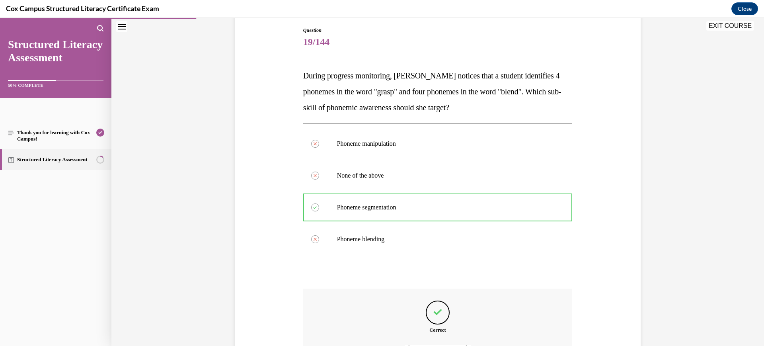
scroll to position [173, 0]
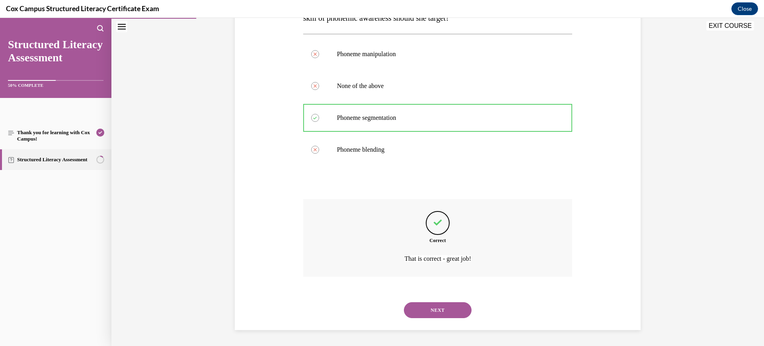
click at [446, 308] on button "NEXT" at bounding box center [438, 310] width 68 height 16
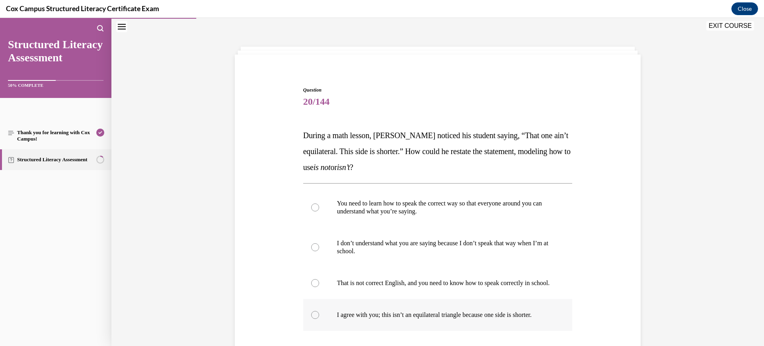
scroll to position [108, 0]
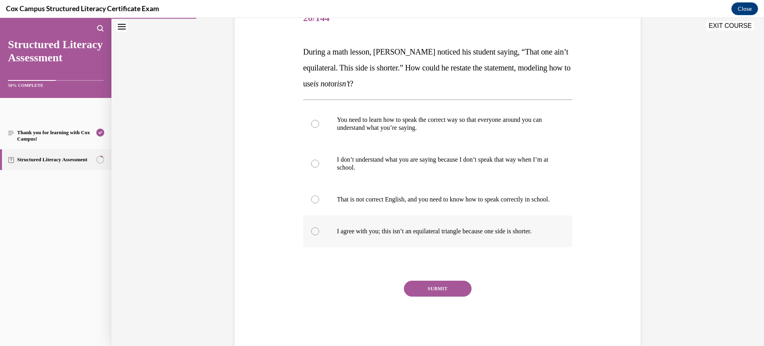
click at [483, 247] on label "I agree with you; this isn’t an equilateral triangle because one side is shorte…" at bounding box center [437, 231] width 269 height 32
click at [319, 235] on input "I agree with you; this isn’t an equilateral triangle because one side is shorte…" at bounding box center [315, 231] width 8 height 8
radio input "true"
click at [432, 296] on button "SUBMIT" at bounding box center [438, 288] width 68 height 16
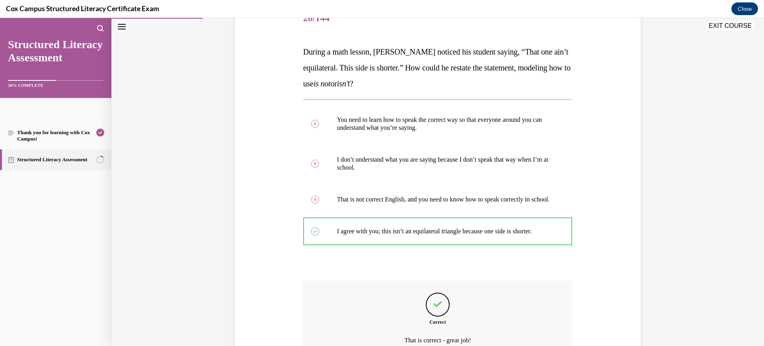
scroll to position [197, 0]
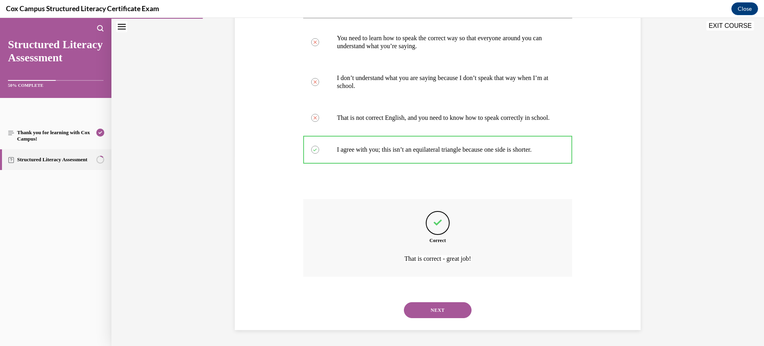
click at [432, 309] on button "NEXT" at bounding box center [438, 310] width 68 height 16
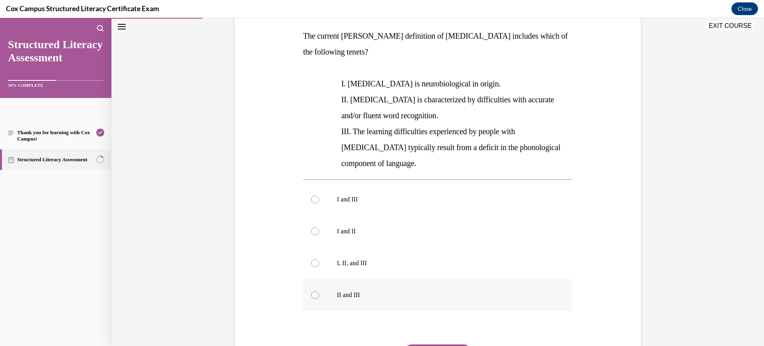
scroll to position [163, 0]
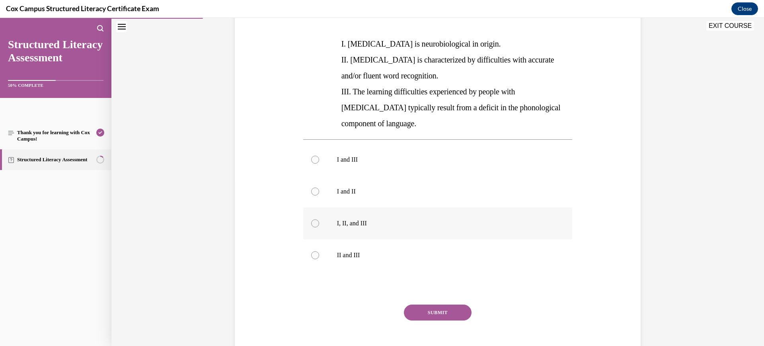
click at [425, 207] on label "I, II, and III" at bounding box center [437, 223] width 269 height 32
click at [319, 219] on input "I, II, and III" at bounding box center [315, 223] width 8 height 8
radio input "true"
click at [432, 304] on button "SUBMIT" at bounding box center [438, 312] width 68 height 16
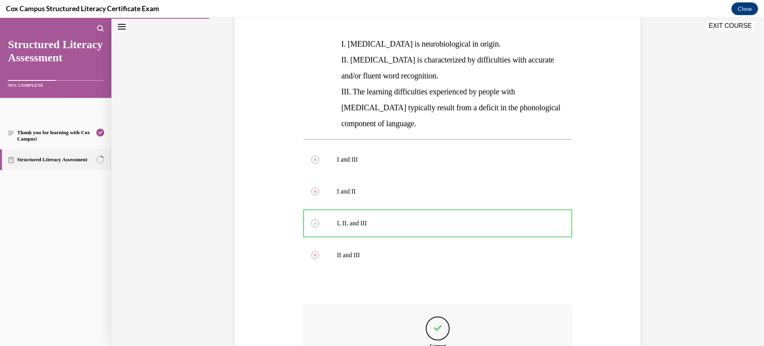
scroll to position [253, 0]
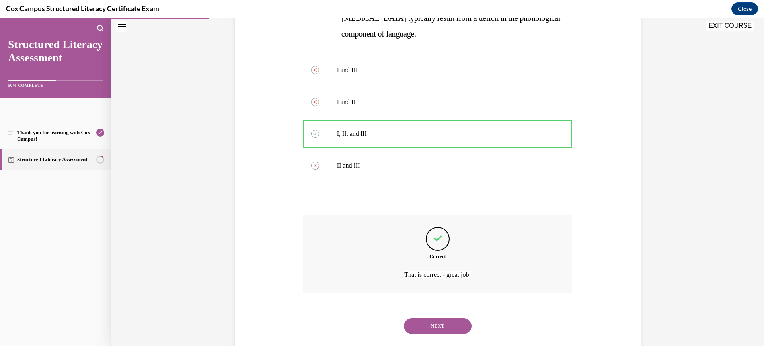
click at [430, 318] on button "NEXT" at bounding box center [438, 326] width 68 height 16
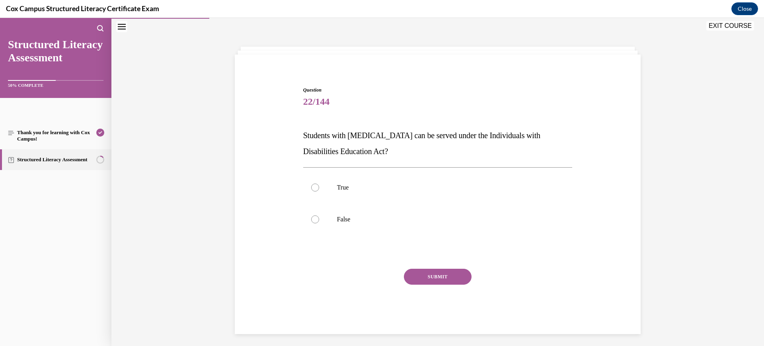
scroll to position [25, 0]
click at [457, 224] on label "False" at bounding box center [437, 218] width 269 height 32
click at [319, 222] on input "False" at bounding box center [315, 218] width 8 height 8
radio input "true"
click at [446, 276] on button "SUBMIT" at bounding box center [438, 276] width 68 height 16
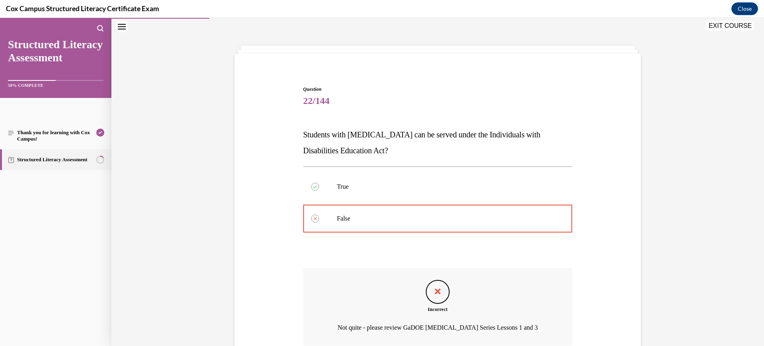
scroll to position [94, 0]
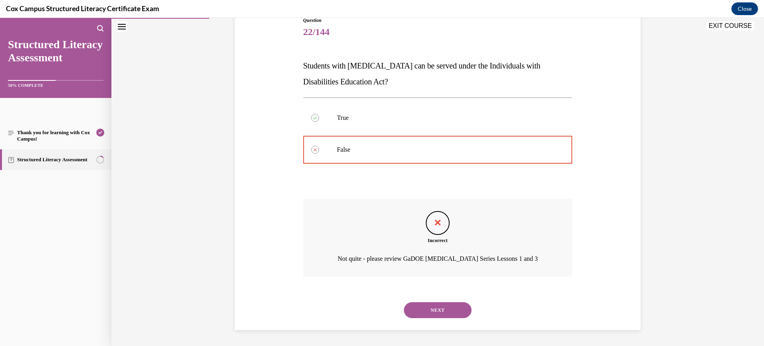
click at [444, 307] on button "NEXT" at bounding box center [438, 310] width 68 height 16
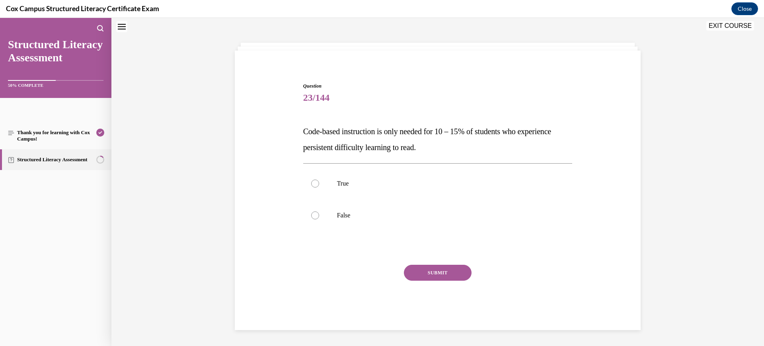
scroll to position [24, 0]
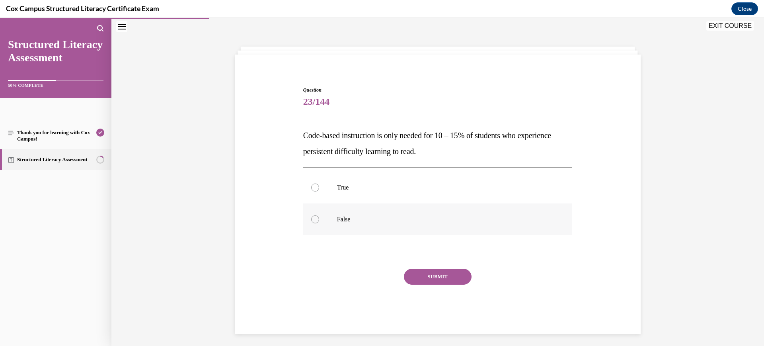
click at [399, 220] on p "False" at bounding box center [445, 219] width 216 height 8
click at [319, 220] on input "False" at bounding box center [315, 219] width 8 height 8
radio input "true"
click at [432, 278] on button "SUBMIT" at bounding box center [438, 276] width 68 height 16
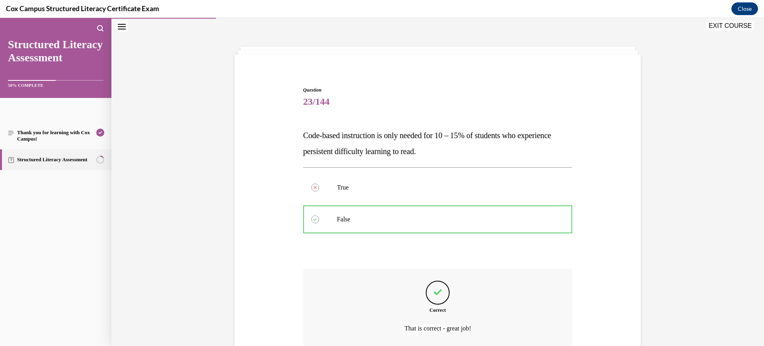
scroll to position [94, 0]
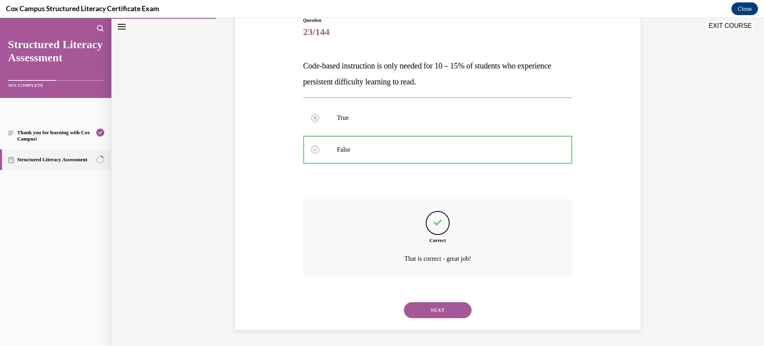
click at [435, 307] on button "NEXT" at bounding box center [438, 310] width 68 height 16
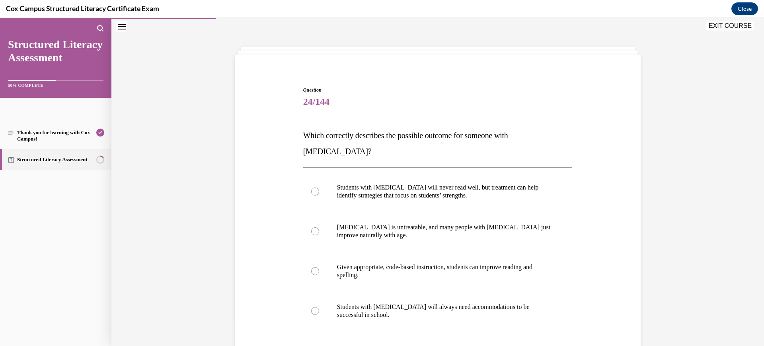
scroll to position [84, 0]
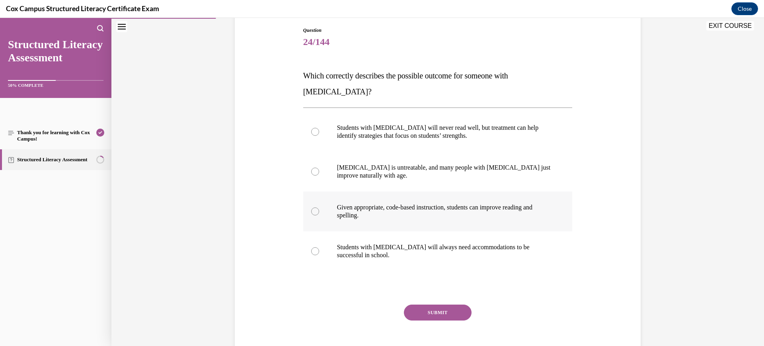
click at [373, 203] on p "Given appropriate, code-based instruction, students can improve reading and spe…" at bounding box center [445, 211] width 216 height 16
click at [319, 207] on input "Given appropriate, code-based instruction, students can improve reading and spe…" at bounding box center [315, 211] width 8 height 8
radio input "true"
click at [446, 304] on button "SUBMIT" at bounding box center [438, 312] width 68 height 16
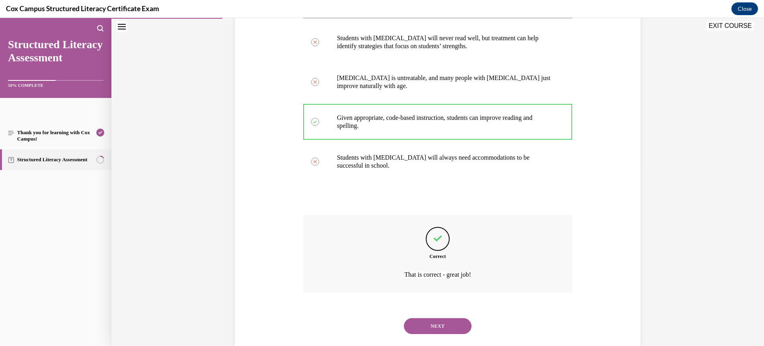
click at [444, 318] on button "NEXT" at bounding box center [438, 326] width 68 height 16
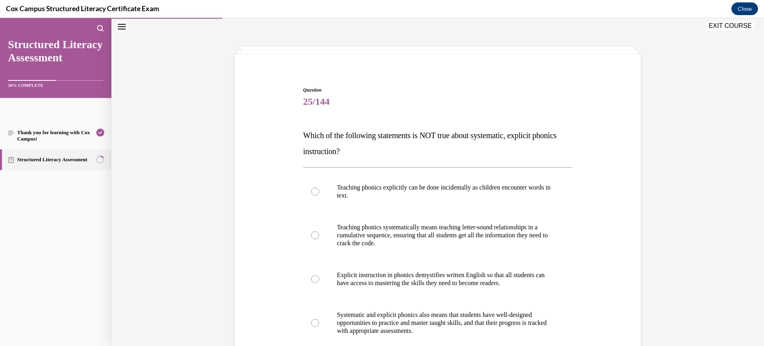
scroll to position [74, 0]
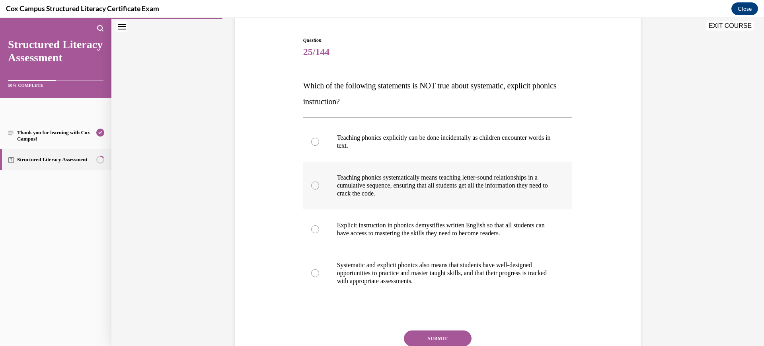
click at [456, 179] on p "Teaching phonics systematically means teaching letter-sound relationships in a …" at bounding box center [445, 185] width 216 height 24
click at [319, 181] on input "Teaching phonics systematically means teaching letter-sound relationships in a …" at bounding box center [315, 185] width 8 height 8
radio input "true"
click at [424, 339] on button "SUBMIT" at bounding box center [438, 338] width 68 height 16
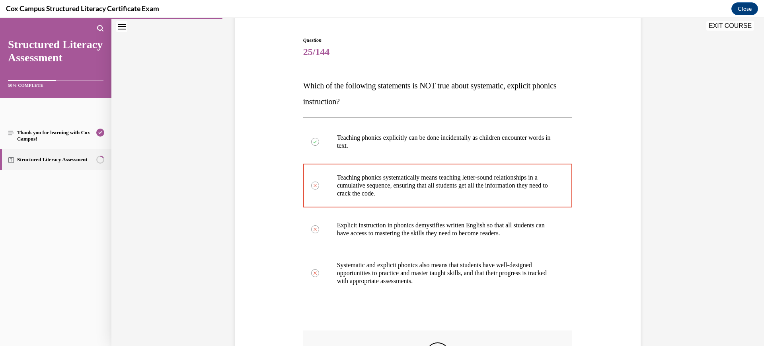
scroll to position [216, 0]
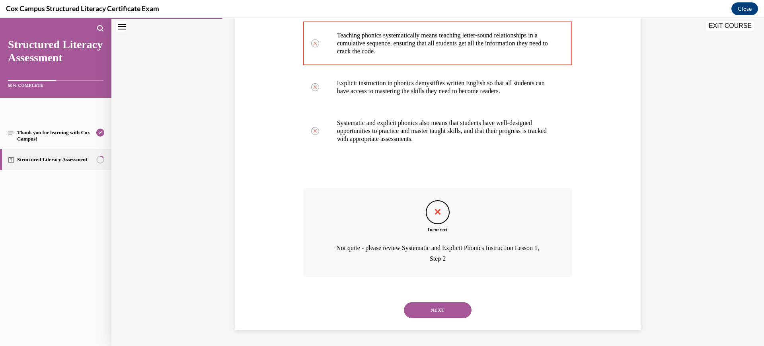
click at [435, 304] on button "NEXT" at bounding box center [438, 310] width 68 height 16
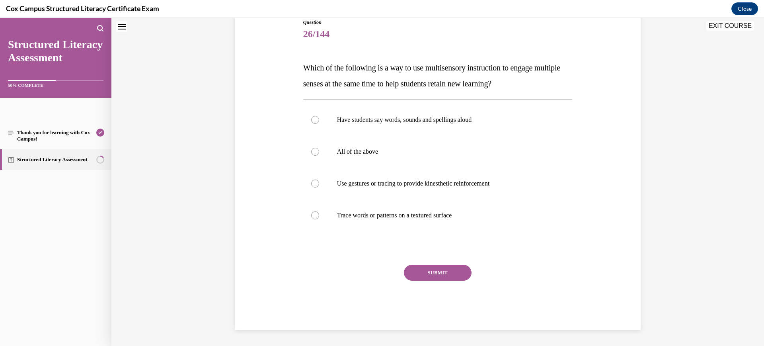
scroll to position [24, 0]
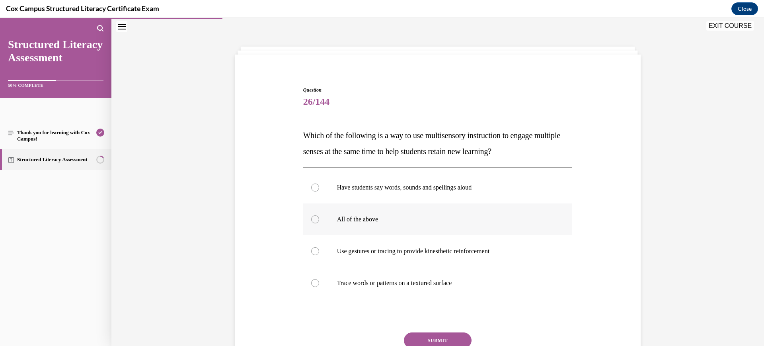
click at [343, 212] on label "All of the above" at bounding box center [437, 219] width 269 height 32
click at [319, 215] on input "All of the above" at bounding box center [315, 219] width 8 height 8
radio input "true"
click at [432, 336] on button "SUBMIT" at bounding box center [438, 340] width 68 height 16
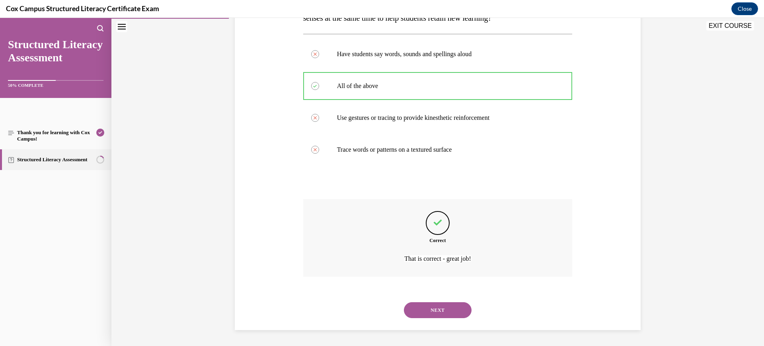
click at [432, 312] on button "NEXT" at bounding box center [438, 310] width 68 height 16
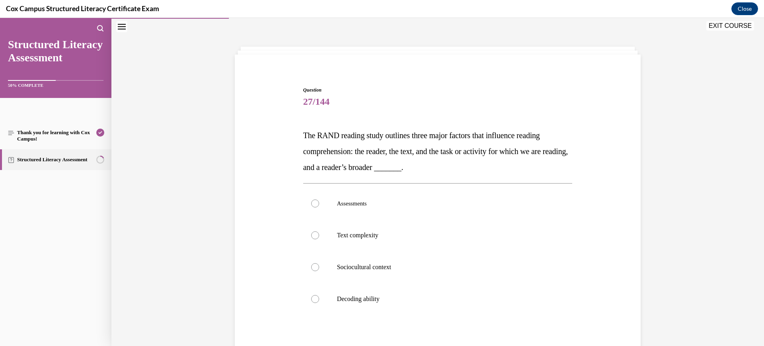
scroll to position [74, 0]
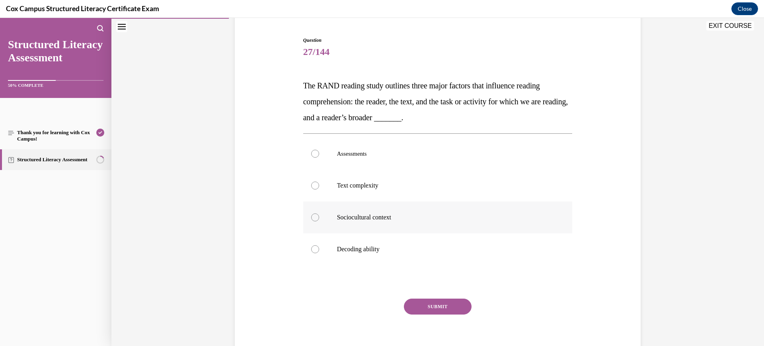
click at [370, 230] on label "Sociocultural context" at bounding box center [437, 217] width 269 height 32
click at [319, 221] on input "Sociocultural context" at bounding box center [315, 217] width 8 height 8
radio input "true"
click at [421, 302] on button "SUBMIT" at bounding box center [438, 306] width 68 height 16
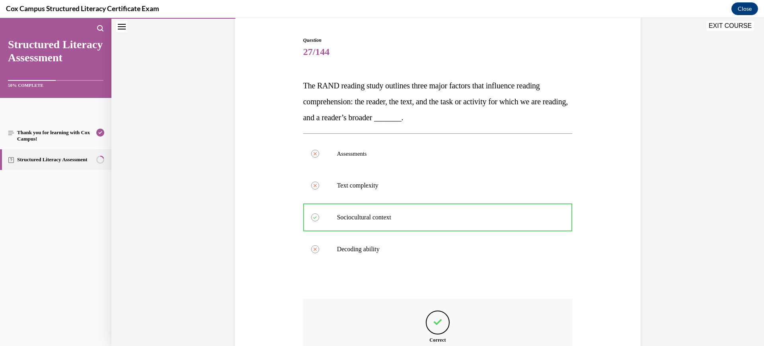
scroll to position [174, 0]
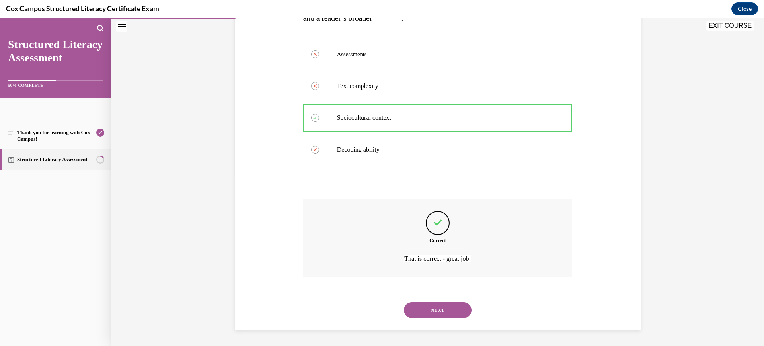
click at [422, 309] on button "NEXT" at bounding box center [438, 310] width 68 height 16
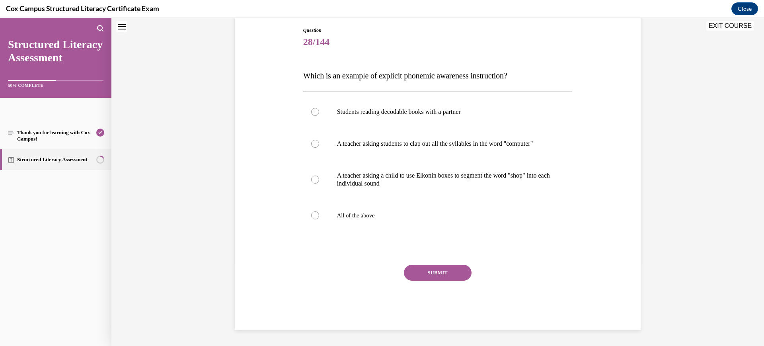
scroll to position [24, 0]
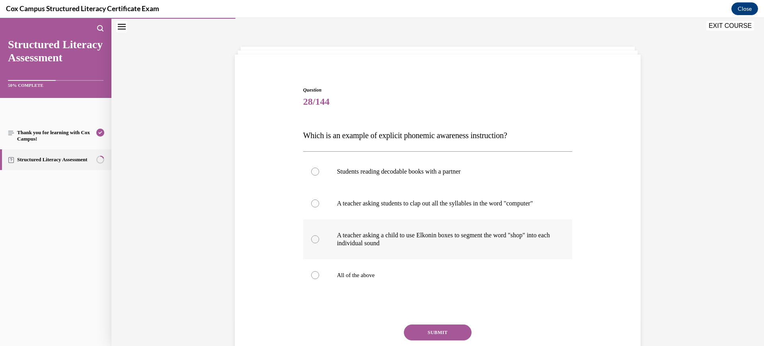
click at [418, 247] on p "A teacher asking a child to use Elkonin boxes to segment the word "shop" into e…" at bounding box center [445, 239] width 216 height 16
click at [319, 243] on input "A teacher asking a child to use Elkonin boxes to segment the word "shop" into e…" at bounding box center [315, 239] width 8 height 8
radio input "true"
click at [434, 336] on button "SUBMIT" at bounding box center [438, 332] width 68 height 16
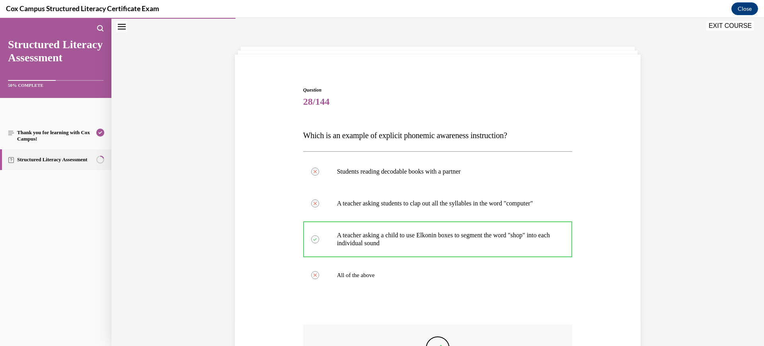
scroll to position [158, 0]
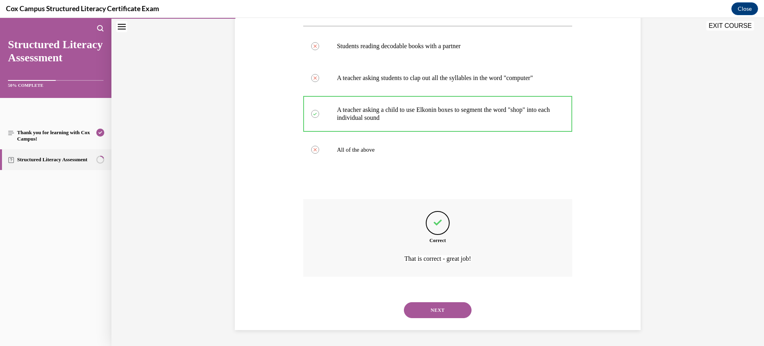
click at [432, 316] on button "NEXT" at bounding box center [438, 310] width 68 height 16
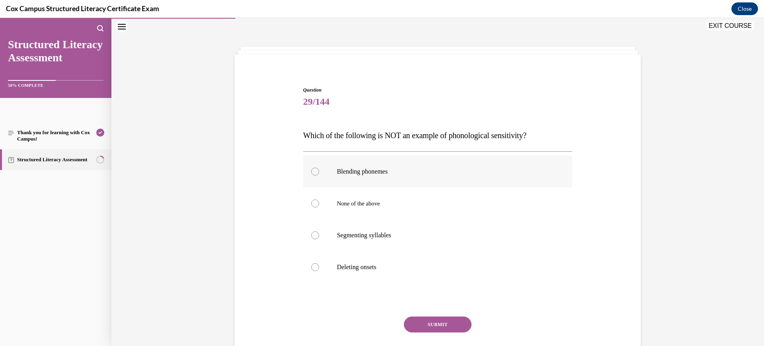
click at [385, 164] on label "Blending phonemes" at bounding box center [437, 172] width 269 height 32
click at [319, 167] on input "Blending phonemes" at bounding box center [315, 171] width 8 height 8
radio input "true"
click at [441, 326] on button "SUBMIT" at bounding box center [438, 324] width 68 height 16
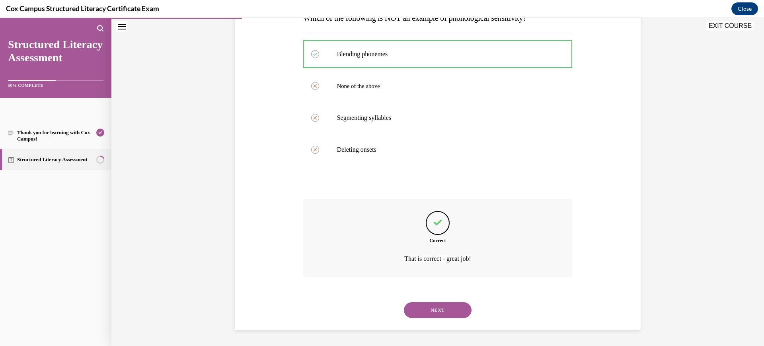
click at [438, 313] on button "NEXT" at bounding box center [438, 310] width 68 height 16
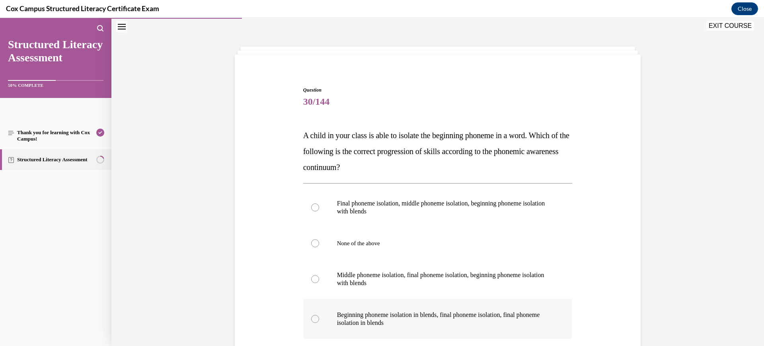
scroll to position [108, 0]
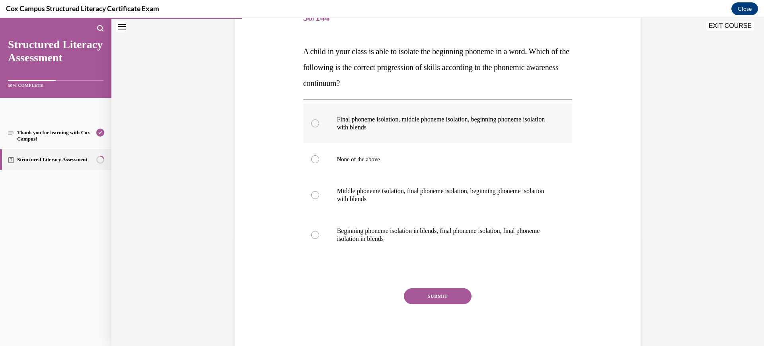
click at [393, 132] on label "Final phoneme isolation, middle phoneme isolation, beginning phoneme isolation …" at bounding box center [437, 123] width 269 height 40
click at [319, 127] on input "Final phoneme isolation, middle phoneme isolation, beginning phoneme isolation …" at bounding box center [315, 123] width 8 height 8
radio input "true"
click at [424, 292] on button "SUBMIT" at bounding box center [438, 296] width 68 height 16
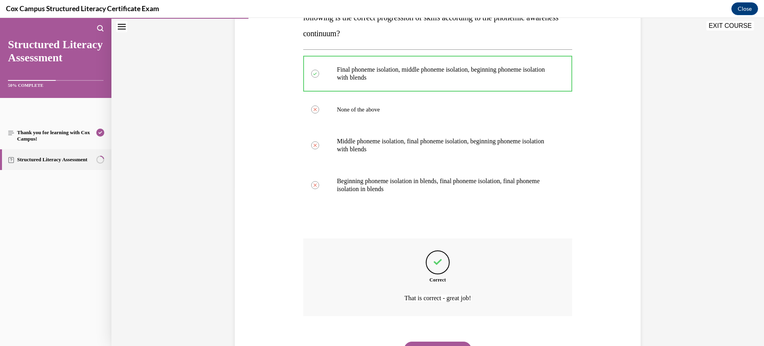
scroll to position [198, 0]
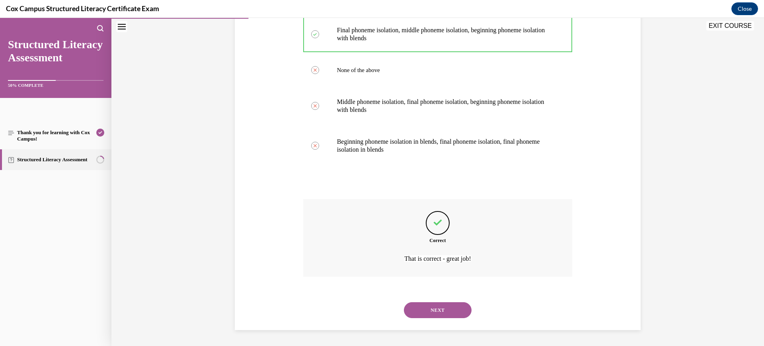
click at [428, 319] on div "NEXT" at bounding box center [437, 310] width 269 height 32
click at [430, 309] on button "NEXT" at bounding box center [438, 310] width 68 height 16
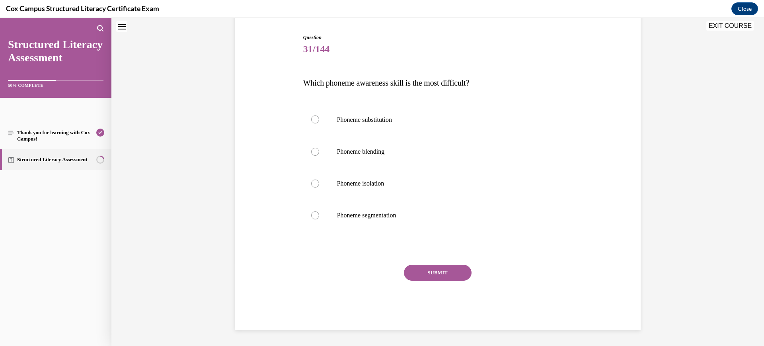
scroll to position [24, 0]
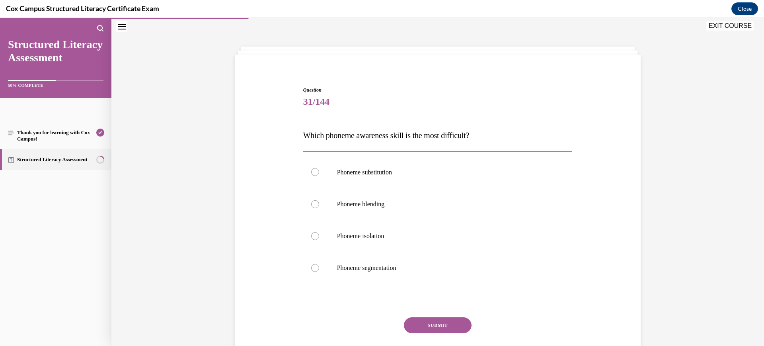
click at [390, 150] on div "Question 31/144 Which phoneme awareness skill is the most difficult?   Phoneme …" at bounding box center [437, 234] width 269 height 296
click at [391, 175] on span "Phoneme substitution" at bounding box center [364, 172] width 55 height 7
click at [319, 175] on input "Phoneme substitution" at bounding box center [315, 172] width 8 height 8
radio input "true"
click at [432, 325] on button "SUBMIT" at bounding box center [438, 325] width 68 height 16
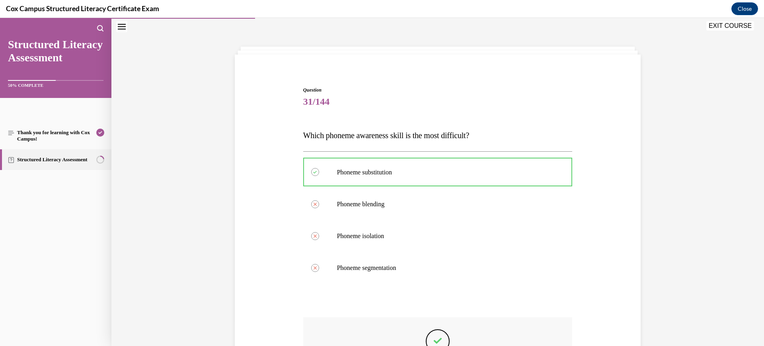
scroll to position [142, 0]
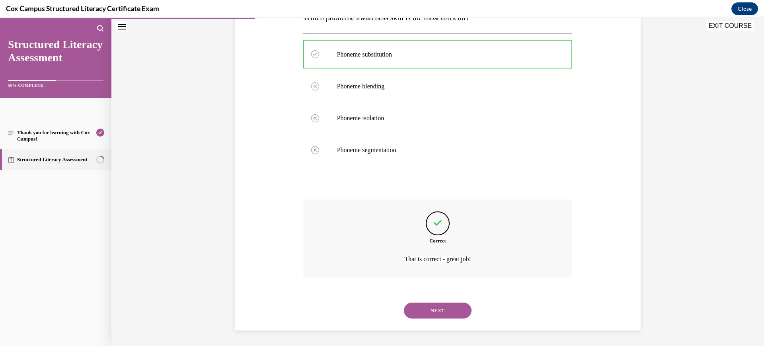
click at [425, 309] on button "NEXT" at bounding box center [438, 310] width 68 height 16
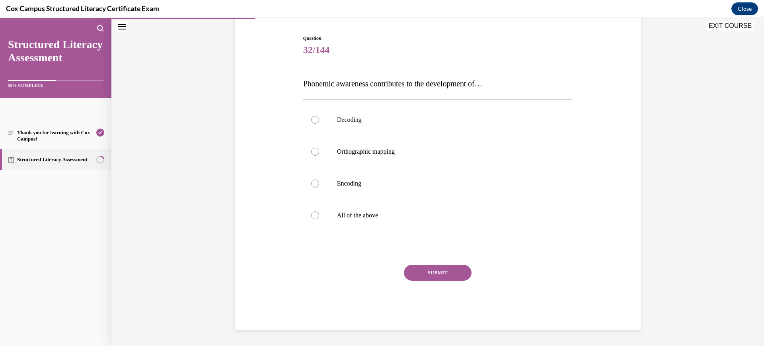
scroll to position [24, 0]
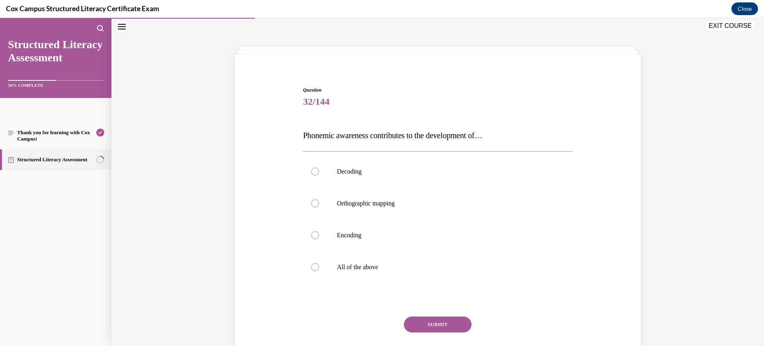
drag, startPoint x: 418, startPoint y: 257, endPoint x: 426, endPoint y: 305, distance: 49.2
click at [418, 256] on label "All of the above" at bounding box center [437, 267] width 269 height 32
click at [319, 263] on input "All of the above" at bounding box center [315, 267] width 8 height 8
radio input "true"
click at [415, 321] on button "SUBMIT" at bounding box center [438, 324] width 68 height 16
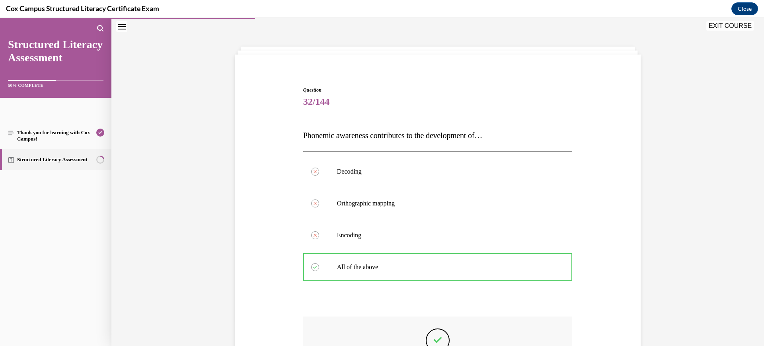
scroll to position [142, 0]
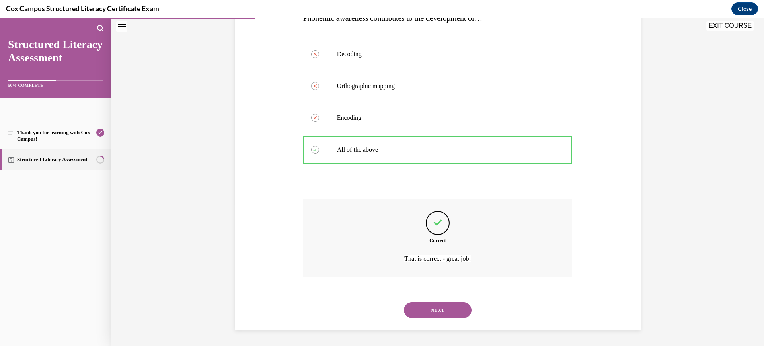
click at [424, 313] on button "NEXT" at bounding box center [438, 310] width 68 height 16
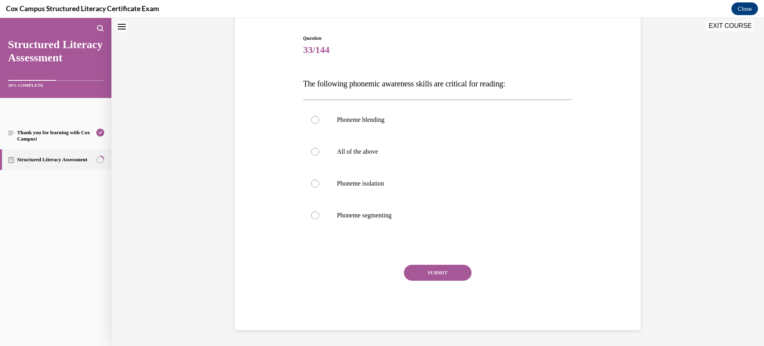
scroll to position [24, 0]
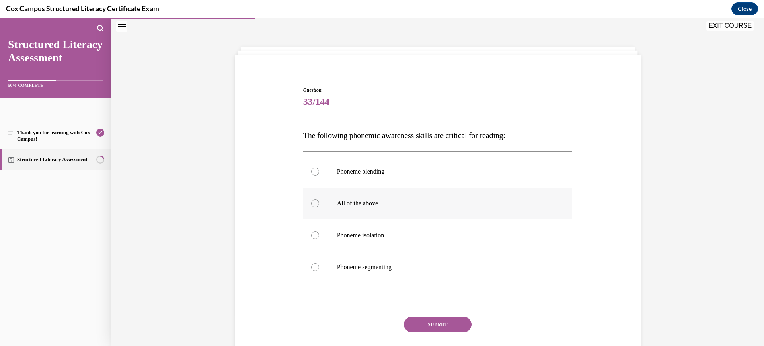
click at [397, 206] on p "All of the above" at bounding box center [445, 203] width 216 height 8
click at [319, 206] on input "All of the above" at bounding box center [315, 203] width 8 height 8
radio input "true"
click at [440, 321] on button "SUBMIT" at bounding box center [438, 324] width 68 height 16
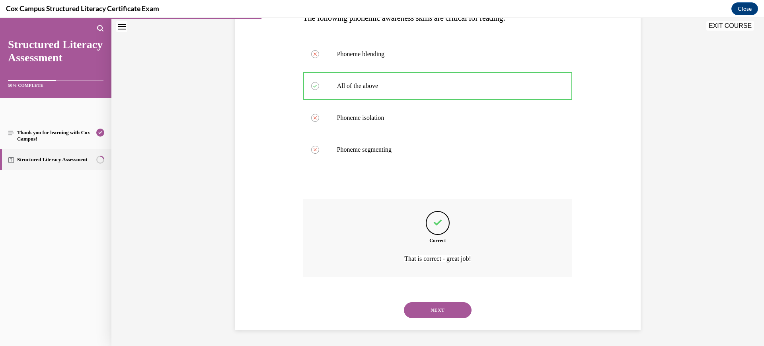
click at [431, 311] on button "NEXT" at bounding box center [438, 310] width 68 height 16
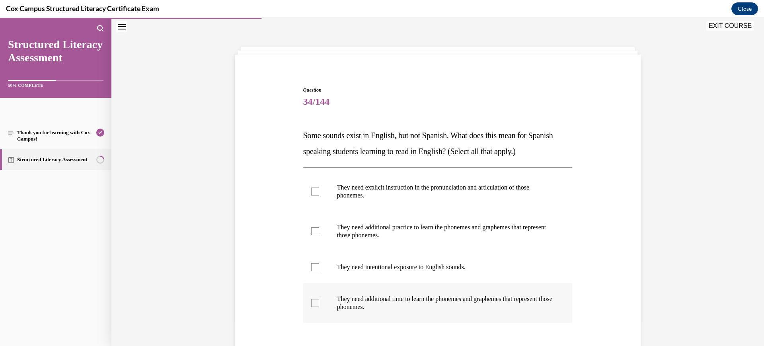
scroll to position [74, 0]
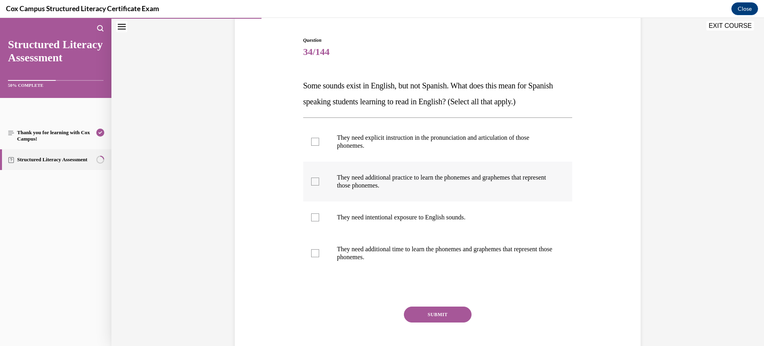
click at [460, 166] on label "They need additional practice to learn the phonemes and graphemes that represen…" at bounding box center [437, 181] width 269 height 40
click at [319, 177] on input "They need additional practice to learn the phonemes and graphemes that represen…" at bounding box center [315, 181] width 8 height 8
click at [461, 177] on p "They need additional practice to learn the phonemes and graphemes that represen…" at bounding box center [445, 181] width 216 height 16
click at [319, 177] on input "They need additional practice to learn the phonemes and graphemes that represen…" at bounding box center [315, 181] width 8 height 8
checkbox input "false"
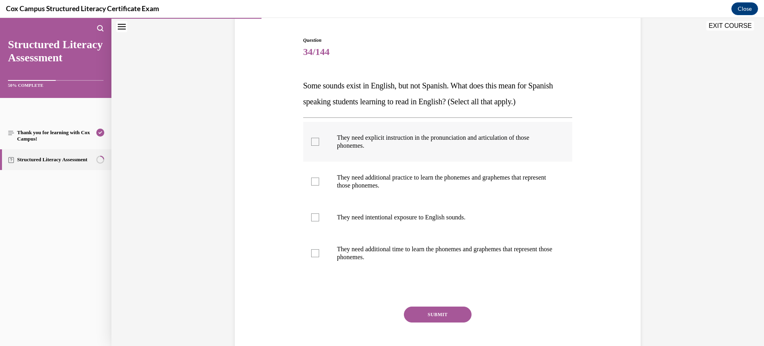
click at [454, 146] on p "They need explicit instruction in the pronunciation and articulation of those p…" at bounding box center [445, 142] width 216 height 16
click at [319, 146] on input "They need explicit instruction in the pronunciation and articulation of those p…" at bounding box center [315, 142] width 8 height 8
checkbox input "true"
click at [453, 211] on label "They need intentional exposure to English sounds." at bounding box center [437, 217] width 269 height 32
click at [319, 213] on input "They need intentional exposure to English sounds." at bounding box center [315, 217] width 8 height 8
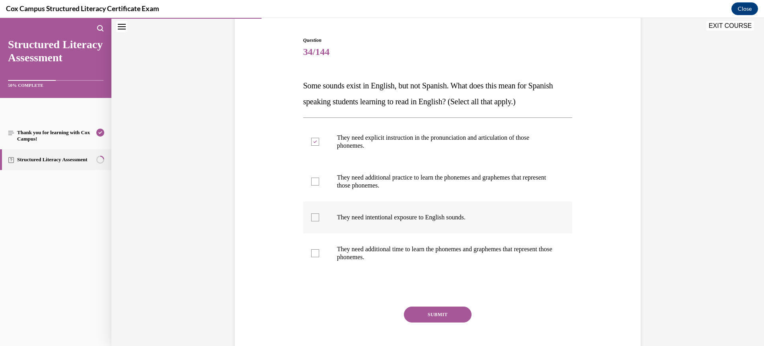
checkbox input "true"
click at [430, 266] on label "They need additional time to learn the phonemes and graphemes that represent th…" at bounding box center [437, 253] width 269 height 40
click at [319, 257] on input "They need additional time to learn the phonemes and graphemes that represent th…" at bounding box center [315, 253] width 8 height 8
checkbox input "true"
click at [442, 316] on button "SUBMIT" at bounding box center [438, 314] width 68 height 16
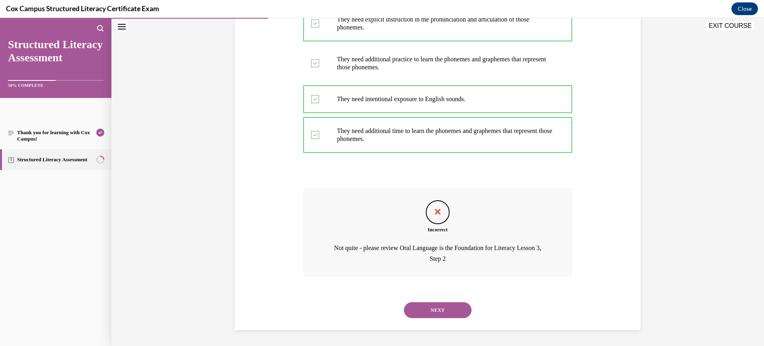
click at [439, 305] on button "NEXT" at bounding box center [438, 310] width 68 height 16
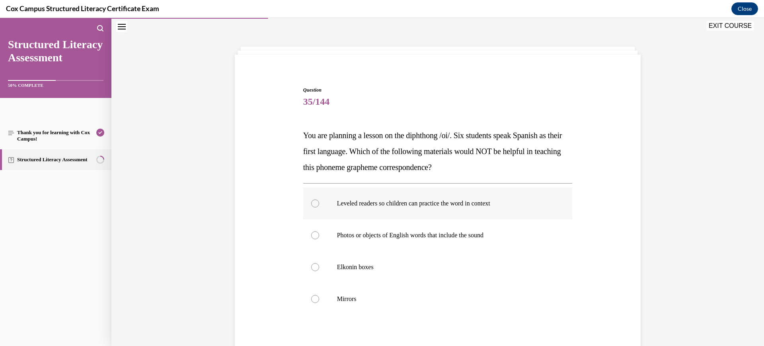
click at [432, 201] on p "Leveled readers so children can practice the word in context" at bounding box center [445, 203] width 216 height 8
click at [319, 201] on input "Leveled readers so children can practice the word in context" at bounding box center [315, 203] width 8 height 8
radio input "true"
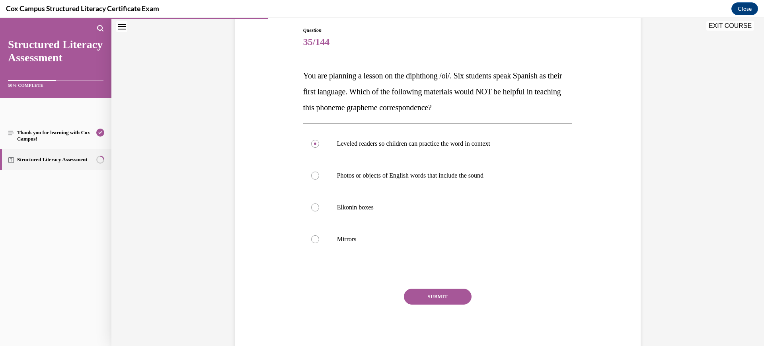
click at [431, 301] on button "SUBMIT" at bounding box center [438, 296] width 68 height 16
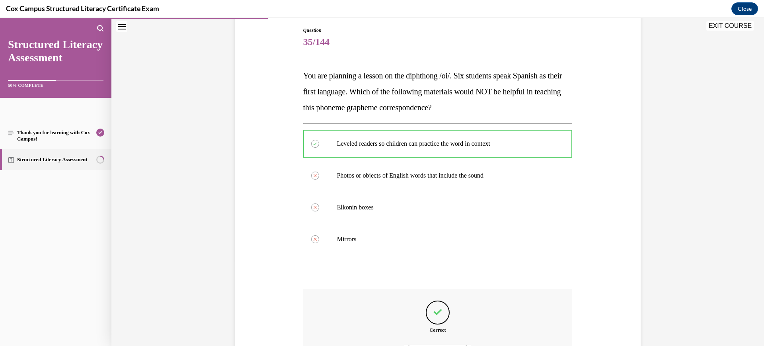
scroll to position [173, 0]
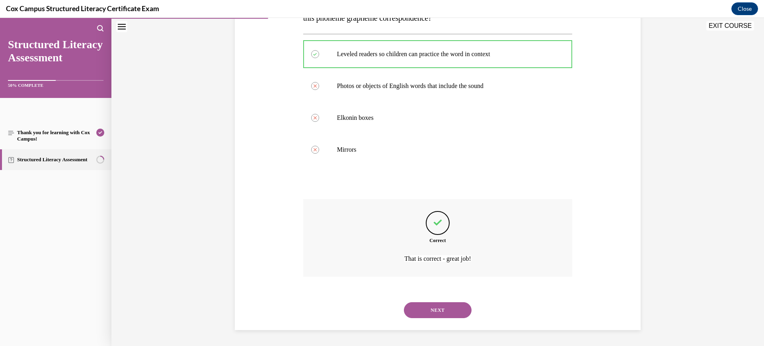
click at [431, 308] on button "NEXT" at bounding box center [438, 310] width 68 height 16
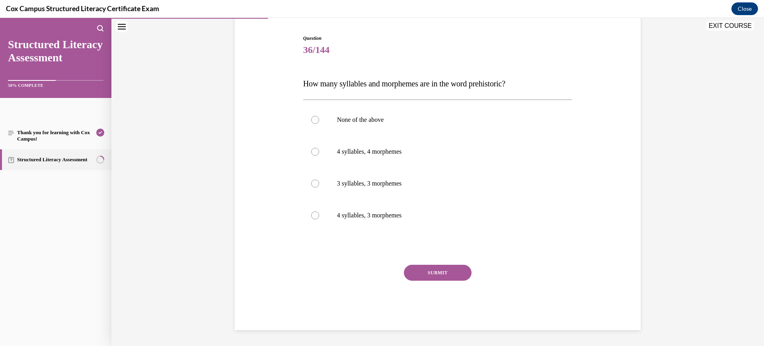
scroll to position [24, 0]
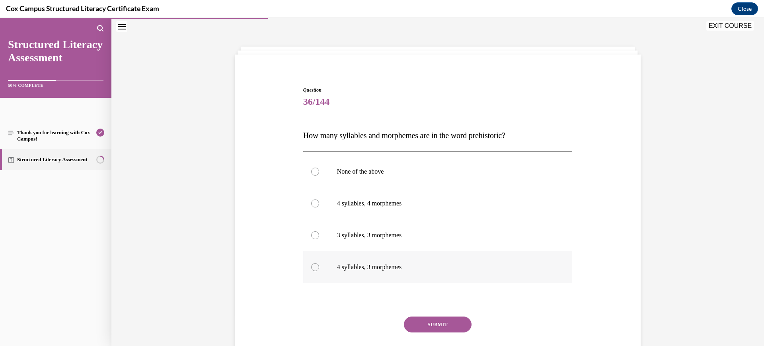
click at [415, 278] on label "4 syllables, 3 morphemes" at bounding box center [437, 267] width 269 height 32
click at [319, 271] on input "4 syllables, 3 morphemes" at bounding box center [315, 267] width 8 height 8
radio input "true"
click at [422, 321] on button "SUBMIT" at bounding box center [438, 324] width 68 height 16
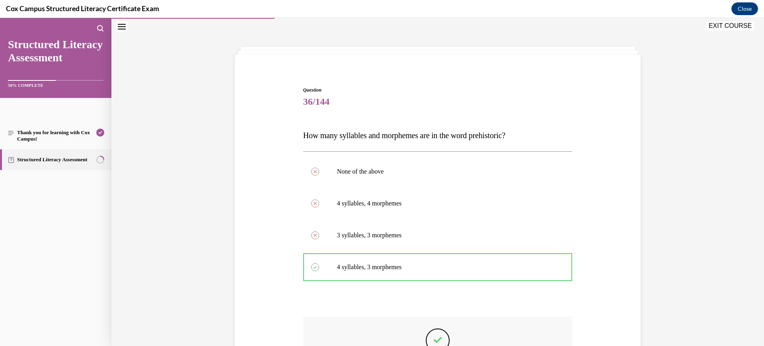
scroll to position [142, 0]
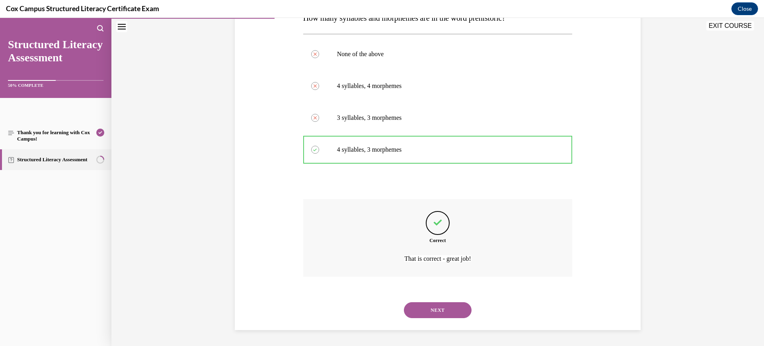
click at [418, 313] on button "NEXT" at bounding box center [438, 310] width 68 height 16
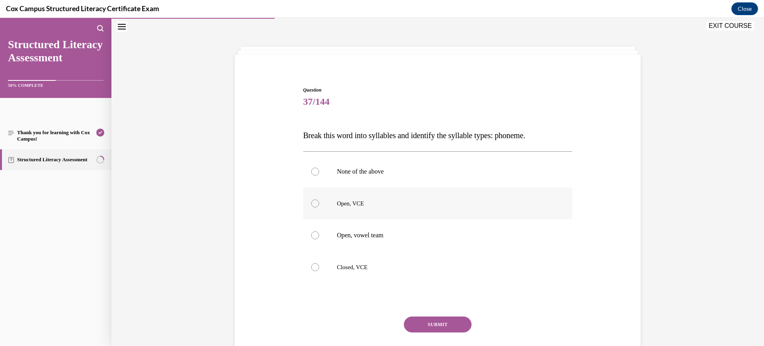
click at [408, 208] on label "Open, VCE" at bounding box center [437, 203] width 269 height 32
click at [319, 207] on input "Open, VCE" at bounding box center [315, 203] width 8 height 8
radio input "true"
click at [431, 325] on button "SUBMIT" at bounding box center [438, 324] width 68 height 16
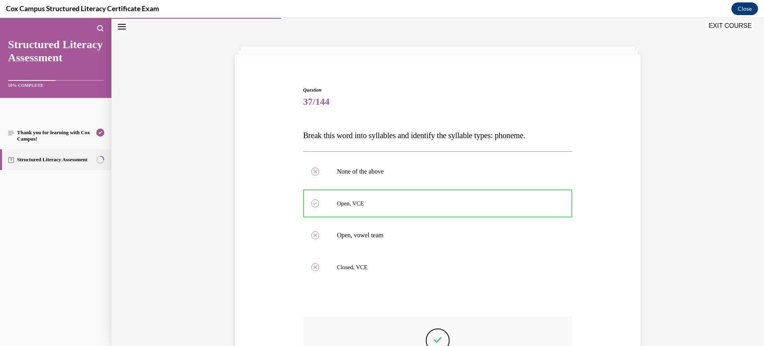
scroll to position [142, 0]
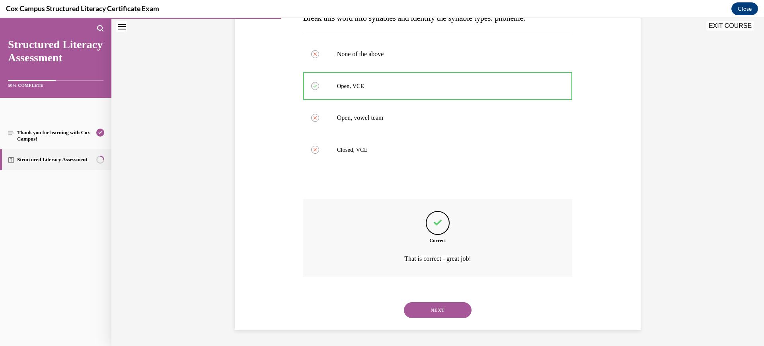
click at [426, 307] on button "NEXT" at bounding box center [438, 310] width 68 height 16
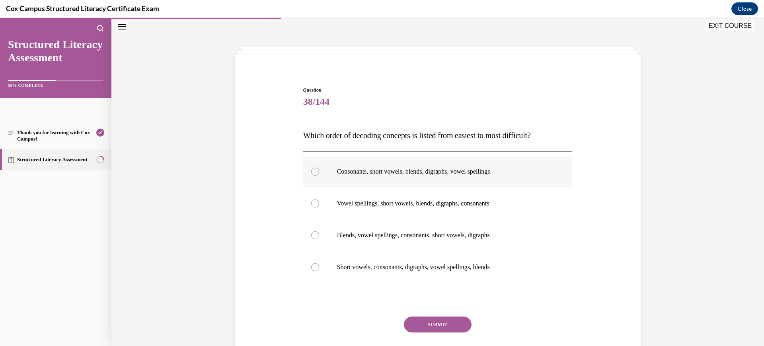
click at [383, 183] on label "Consonants, short vowels, blends, digraphs, vowel spellings" at bounding box center [437, 172] width 269 height 32
click at [319, 175] on input "Consonants, short vowels, blends, digraphs, vowel spellings" at bounding box center [315, 171] width 8 height 8
radio input "true"
click at [440, 320] on button "SUBMIT" at bounding box center [438, 324] width 68 height 16
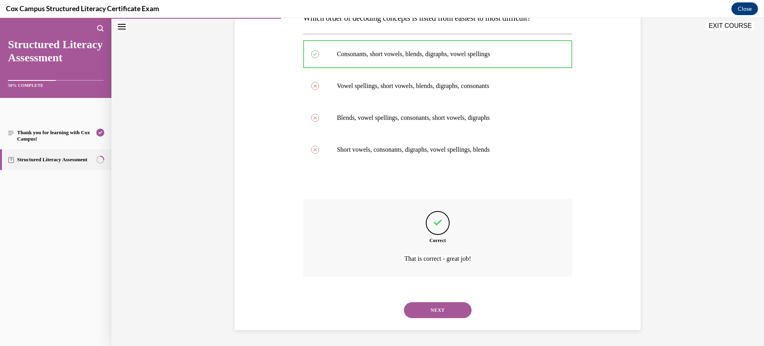
click at [432, 311] on button "NEXT" at bounding box center [438, 310] width 68 height 16
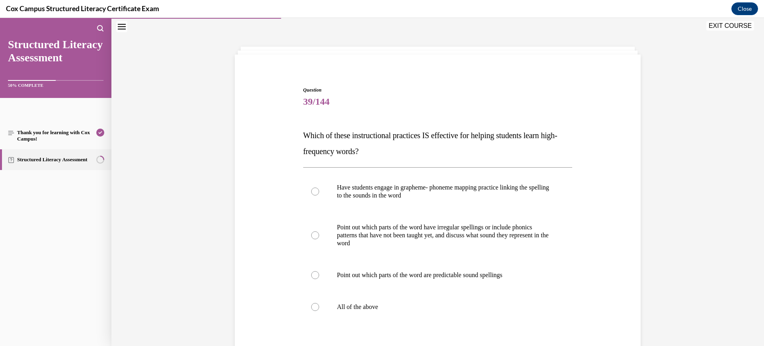
scroll to position [74, 0]
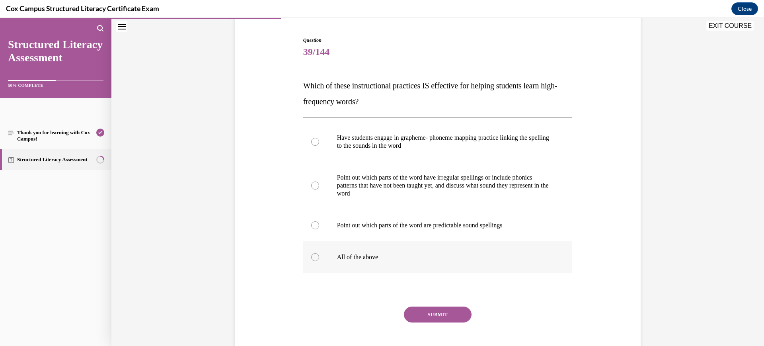
click at [412, 257] on p "All of the above" at bounding box center [445, 257] width 216 height 8
click at [319, 257] on input "All of the above" at bounding box center [315, 257] width 8 height 8
radio input "true"
click at [433, 316] on button "SUBMIT" at bounding box center [438, 314] width 68 height 16
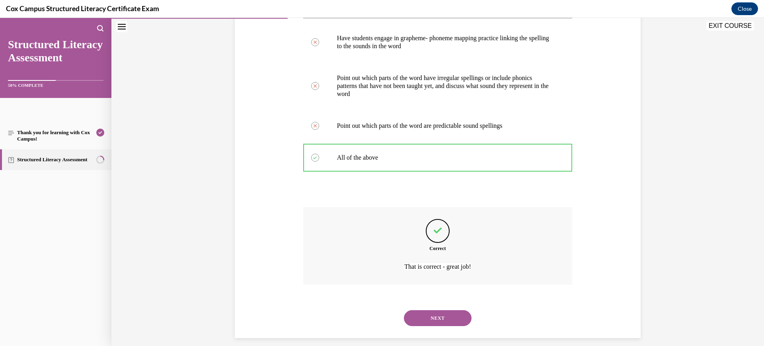
scroll to position [182, 0]
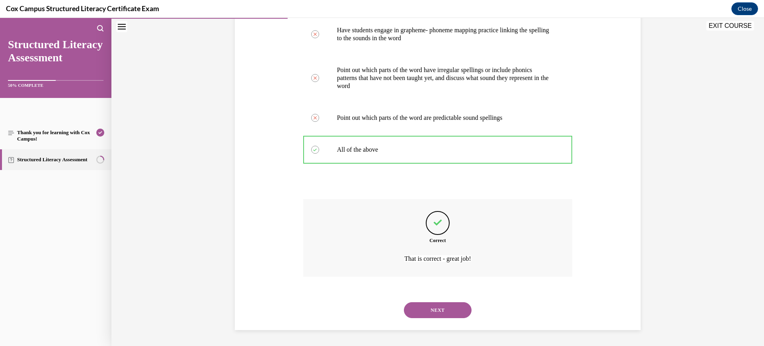
click at [426, 311] on button "NEXT" at bounding box center [438, 310] width 68 height 16
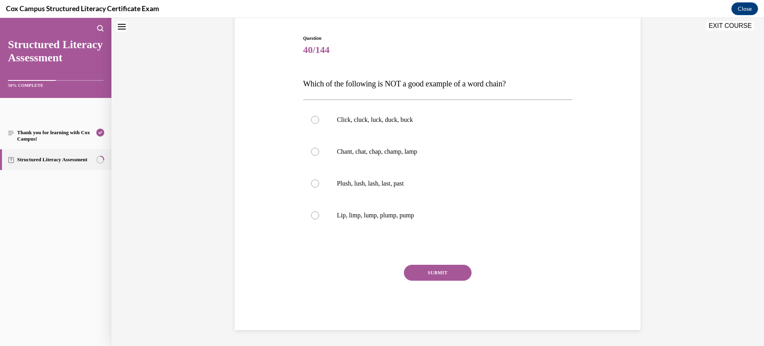
scroll to position [24, 0]
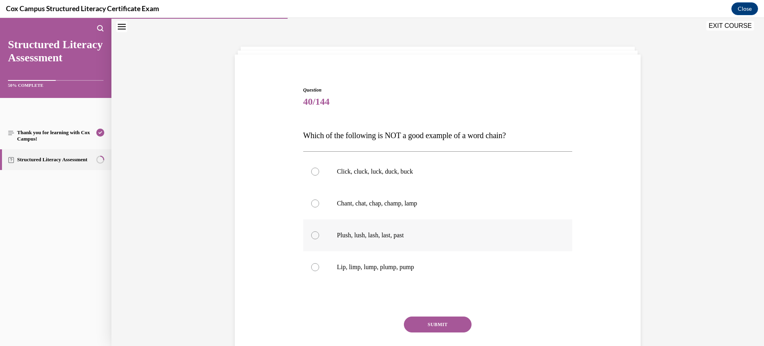
click at [362, 235] on p "Plush, lush, lash, last, past" at bounding box center [445, 235] width 216 height 8
click at [319, 235] on input "Plush, lush, lash, last, past" at bounding box center [315, 235] width 8 height 8
radio input "true"
click at [433, 326] on button "SUBMIT" at bounding box center [438, 324] width 68 height 16
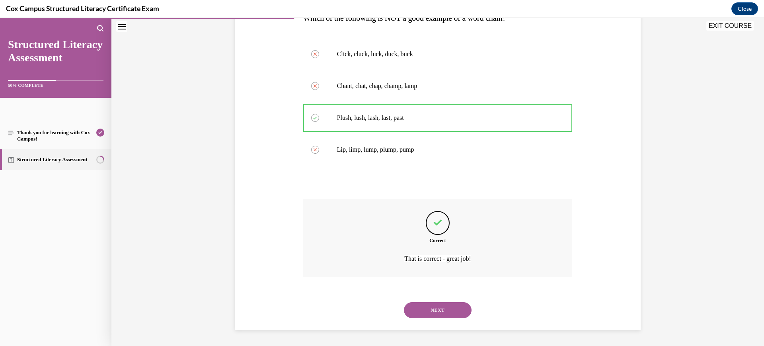
click at [437, 311] on button "NEXT" at bounding box center [438, 310] width 68 height 16
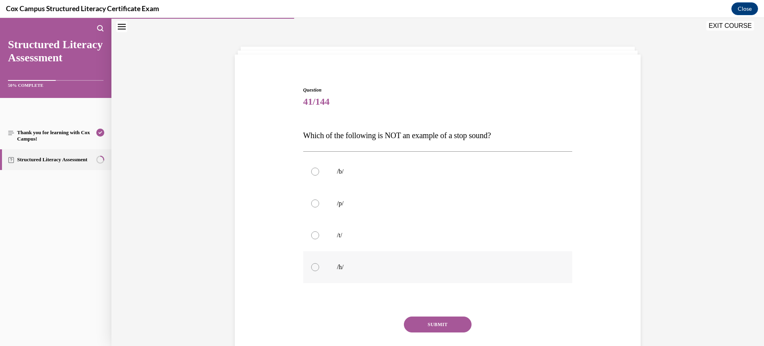
click at [434, 260] on label "/h/" at bounding box center [437, 267] width 269 height 32
click at [319, 263] on input "/h/" at bounding box center [315, 267] width 8 height 8
radio input "true"
click at [427, 322] on button "SUBMIT" at bounding box center [438, 324] width 68 height 16
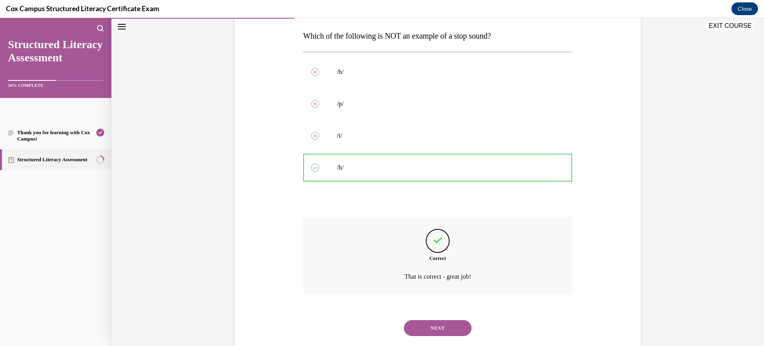
scroll to position [142, 0]
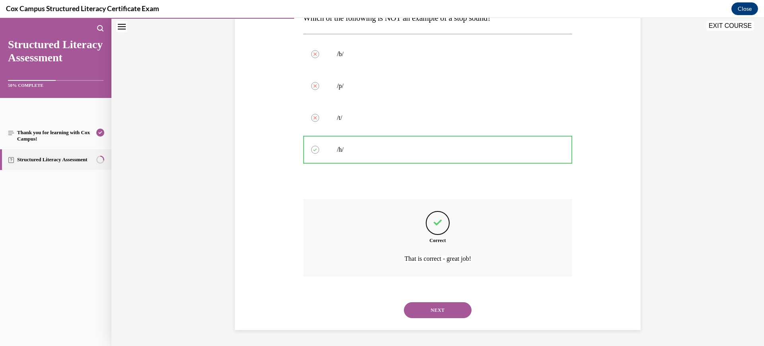
click at [427, 310] on button "NEXT" at bounding box center [438, 310] width 68 height 16
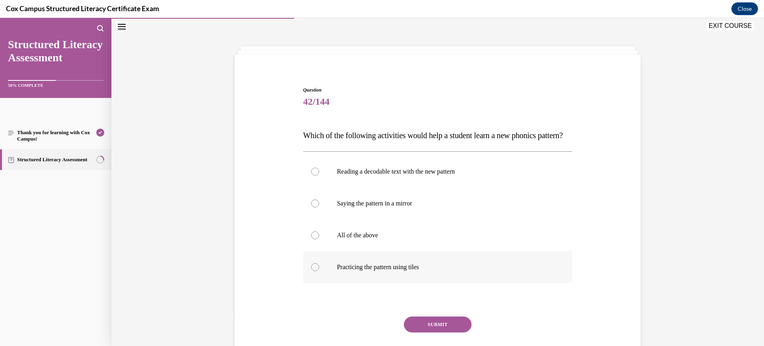
scroll to position [68, 0]
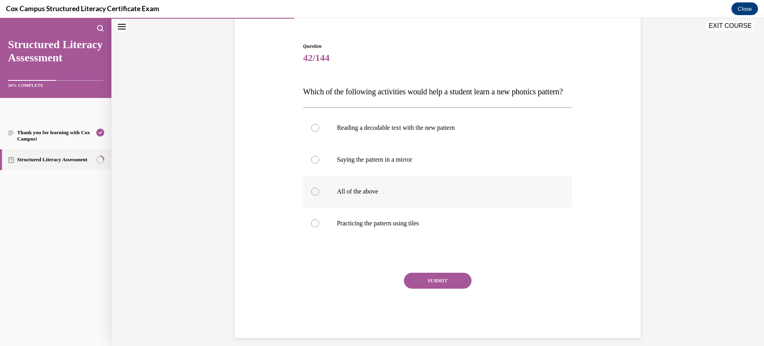
click at [395, 207] on label "All of the above" at bounding box center [437, 191] width 269 height 32
click at [319, 195] on input "All of the above" at bounding box center [315, 191] width 8 height 8
radio input "true"
click at [432, 288] on button "SUBMIT" at bounding box center [438, 280] width 68 height 16
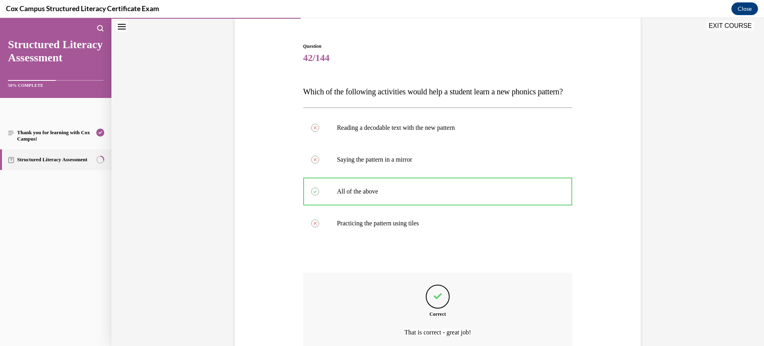
scroll to position [158, 0]
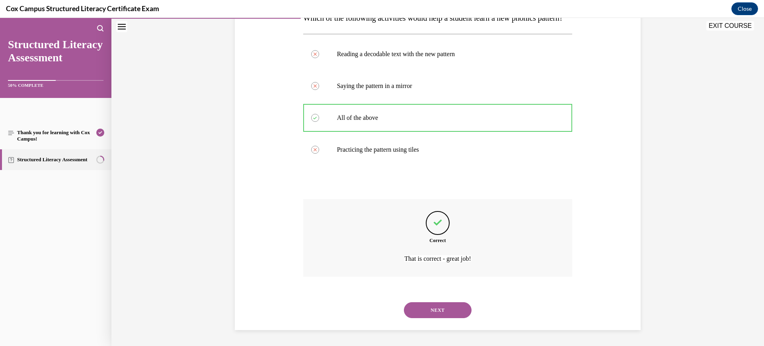
click at [429, 310] on button "NEXT" at bounding box center [438, 310] width 68 height 16
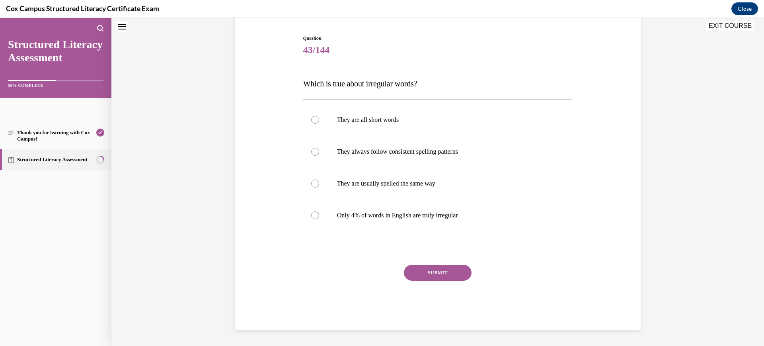
scroll to position [24, 0]
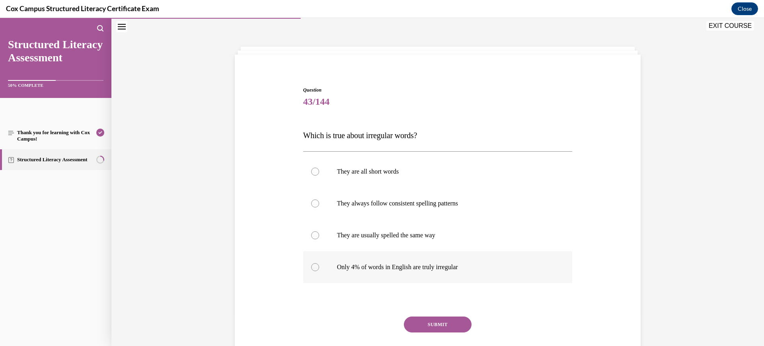
click at [431, 278] on label "Only 4% of words in English are truly irregular" at bounding box center [437, 267] width 269 height 32
click at [319, 271] on input "Only 4% of words in English are truly irregular" at bounding box center [315, 267] width 8 height 8
radio input "true"
click at [432, 327] on button "SUBMIT" at bounding box center [438, 324] width 68 height 16
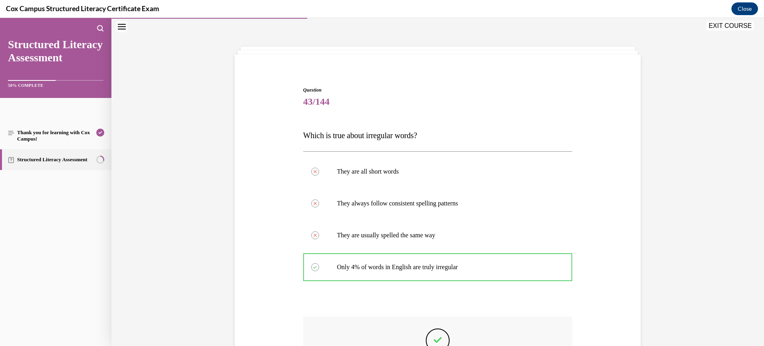
scroll to position [142, 0]
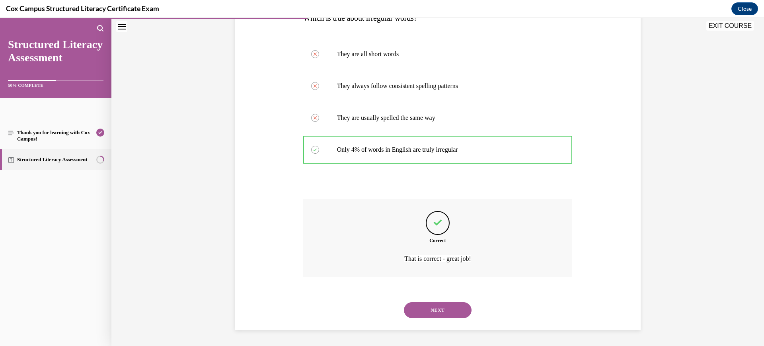
click at [428, 317] on button "NEXT" at bounding box center [438, 310] width 68 height 16
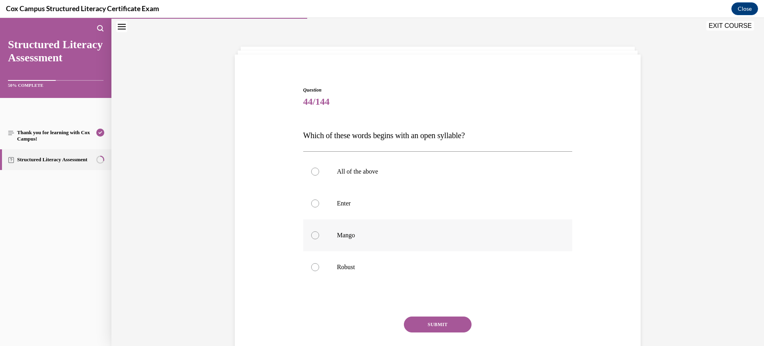
click at [473, 247] on label "Mango" at bounding box center [437, 235] width 269 height 32
click at [319, 239] on input "Mango" at bounding box center [315, 235] width 8 height 8
radio input "true"
click at [445, 324] on button "SUBMIT" at bounding box center [438, 324] width 68 height 16
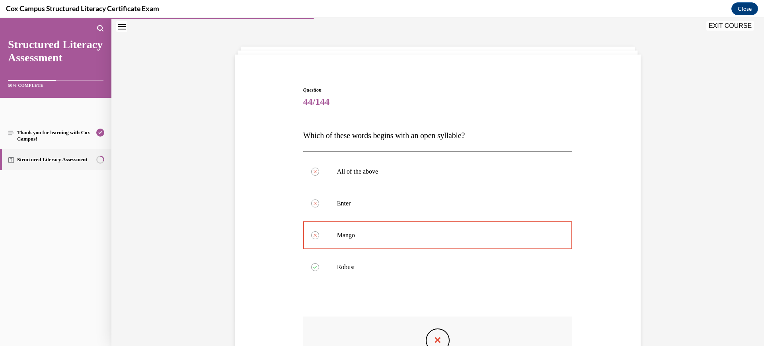
scroll to position [152, 0]
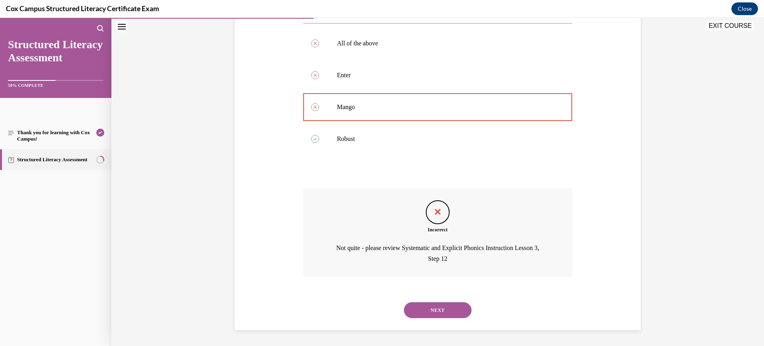
click at [440, 309] on button "NEXT" at bounding box center [438, 310] width 68 height 16
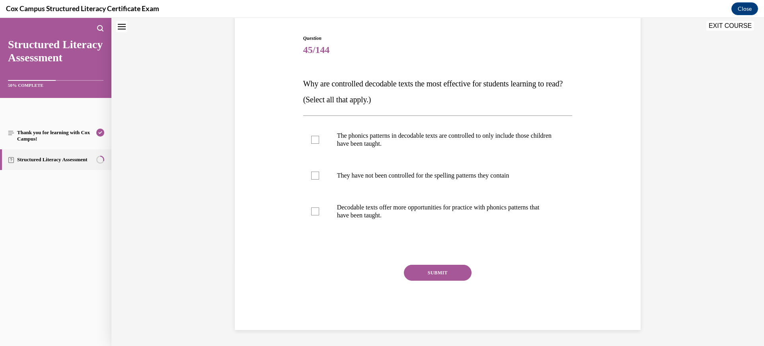
scroll to position [24, 0]
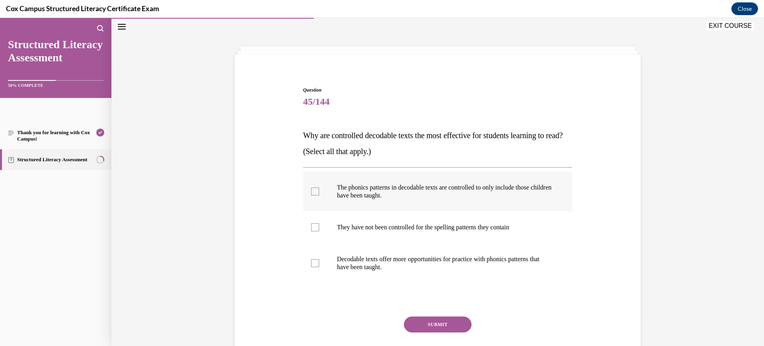
click at [397, 204] on label "The phonics patterns in decodable texts are controlled to only include those ch…" at bounding box center [437, 191] width 269 height 40
click at [319, 195] on input "The phonics patterns in decodable texts are controlled to only include those ch…" at bounding box center [315, 191] width 8 height 8
checkbox input "true"
click at [397, 255] on p "Decodable texts offer more opportunities for practice with phonics patterns tha…" at bounding box center [445, 263] width 216 height 16
click at [319, 259] on input "Decodable texts offer more opportunities for practice with phonics patterns tha…" at bounding box center [315, 263] width 8 height 8
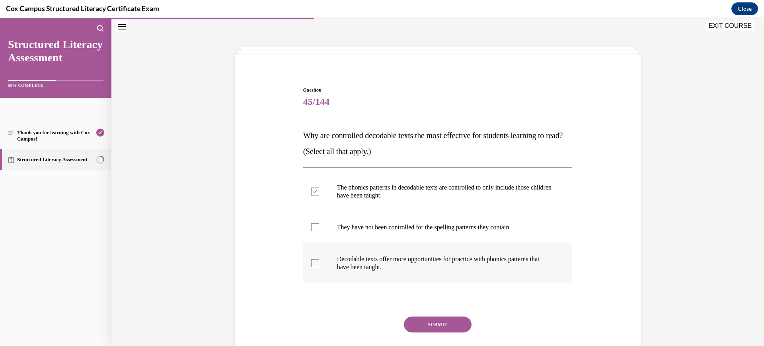
checkbox input "true"
click at [429, 323] on button "SUBMIT" at bounding box center [438, 324] width 68 height 16
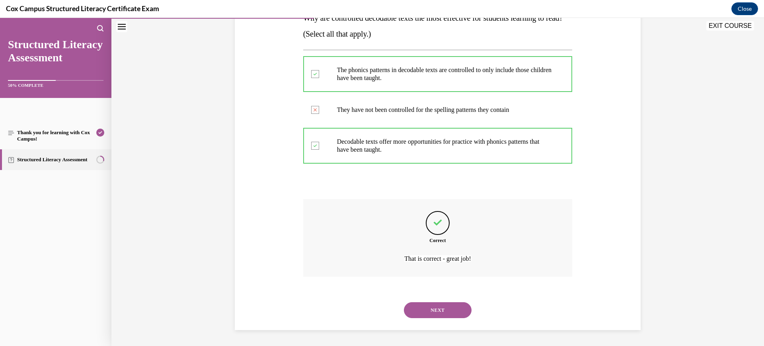
click at [429, 318] on button "NEXT" at bounding box center [438, 310] width 68 height 16
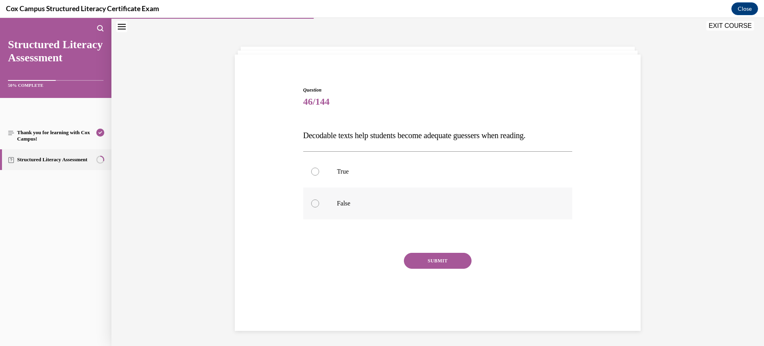
click at [333, 202] on label "False" at bounding box center [437, 203] width 269 height 32
click at [319, 202] on input "False" at bounding box center [315, 203] width 8 height 8
radio input "true"
click at [431, 263] on button "SUBMIT" at bounding box center [438, 261] width 68 height 16
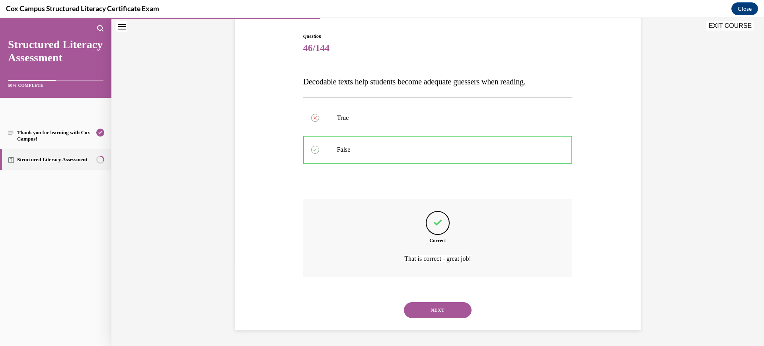
click at [436, 316] on button "NEXT" at bounding box center [438, 310] width 68 height 16
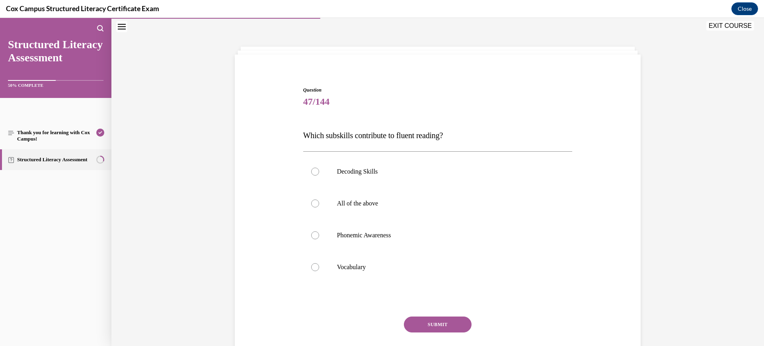
scroll to position [52, 0]
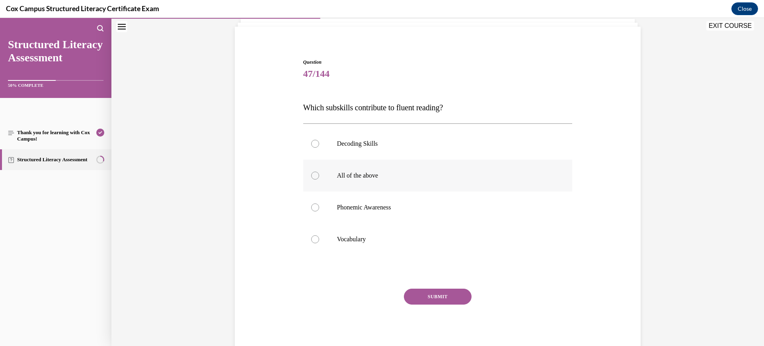
click at [369, 173] on p "All of the above" at bounding box center [445, 175] width 216 height 8
click at [319, 173] on input "All of the above" at bounding box center [315, 175] width 8 height 8
radio input "true"
click at [439, 292] on button "SUBMIT" at bounding box center [438, 296] width 68 height 16
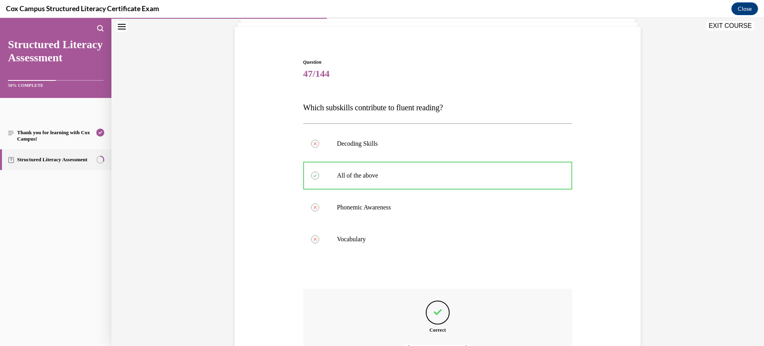
scroll to position [142, 0]
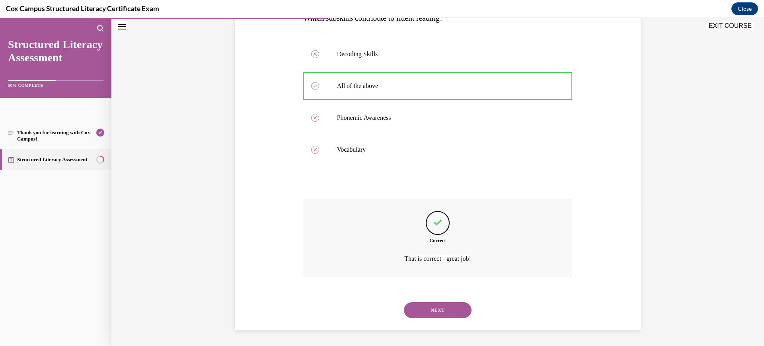
click at [434, 306] on button "NEXT" at bounding box center [438, 310] width 68 height 16
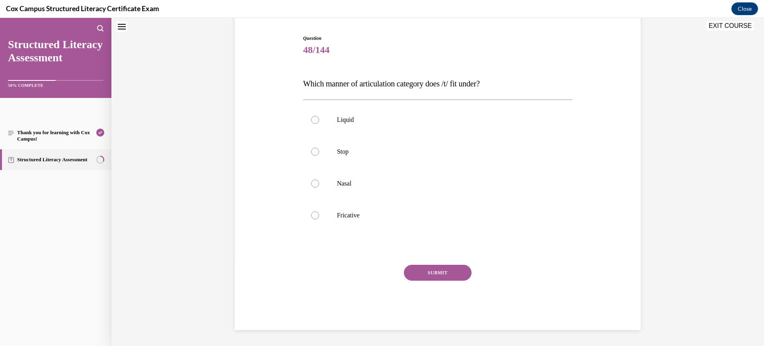
scroll to position [24, 0]
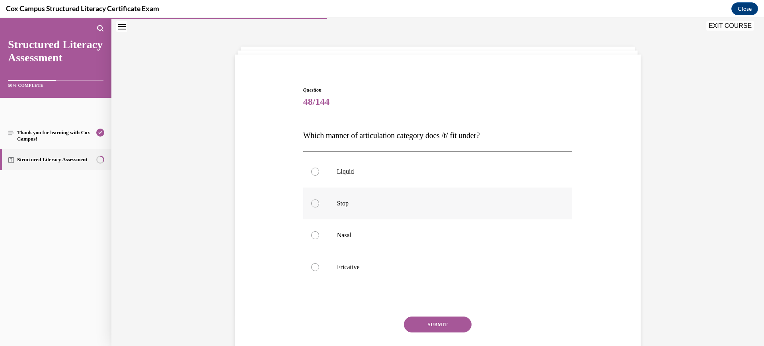
click at [377, 199] on p "Stop" at bounding box center [445, 203] width 216 height 8
click at [319, 199] on input "Stop" at bounding box center [315, 203] width 8 height 8
radio input "true"
click at [429, 321] on button "SUBMIT" at bounding box center [438, 324] width 68 height 16
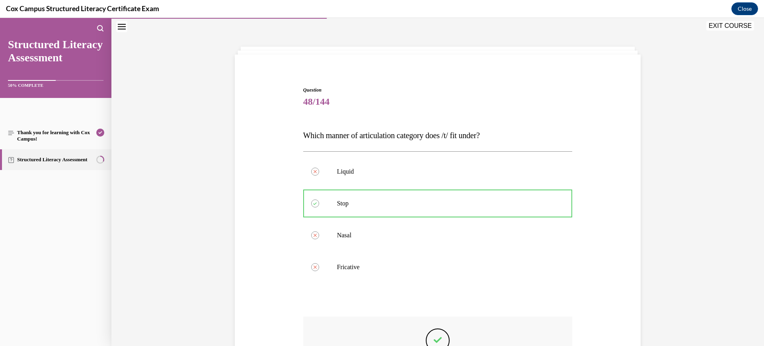
scroll to position [142, 0]
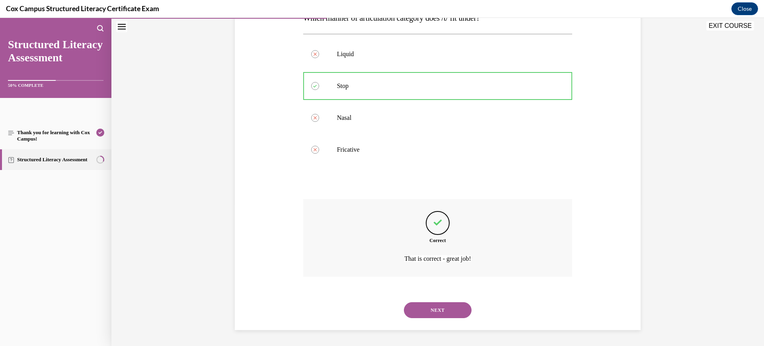
click at [442, 310] on button "NEXT" at bounding box center [438, 310] width 68 height 16
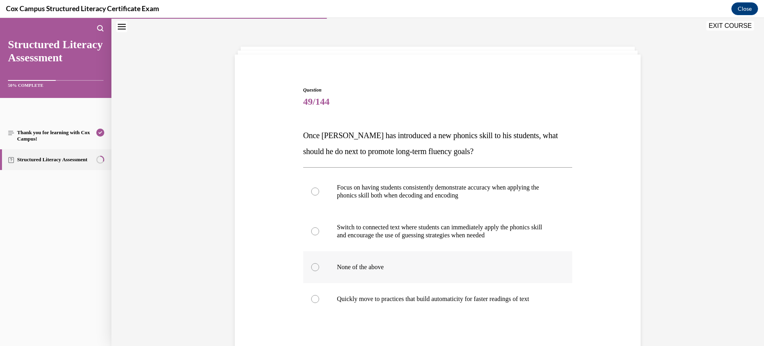
scroll to position [84, 0]
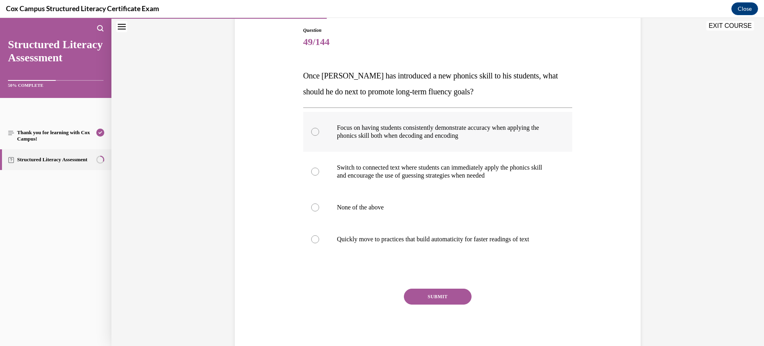
click at [493, 137] on p "Focus on having students consistently demonstrate accuracy when applying the ph…" at bounding box center [445, 132] width 216 height 16
click at [319, 136] on input "Focus on having students consistently demonstrate accuracy when applying the ph…" at bounding box center [315, 132] width 8 height 8
radio input "true"
click at [451, 290] on button "SUBMIT" at bounding box center [438, 296] width 68 height 16
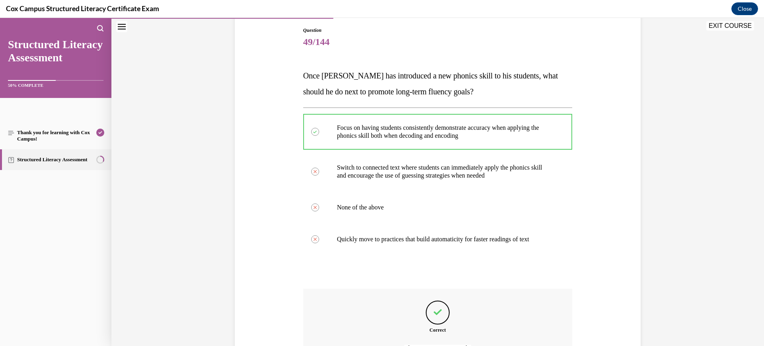
scroll to position [173, 0]
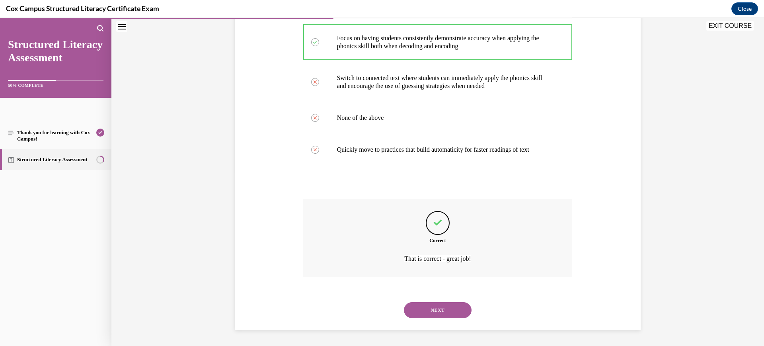
click at [432, 315] on button "NEXT" at bounding box center [438, 310] width 68 height 16
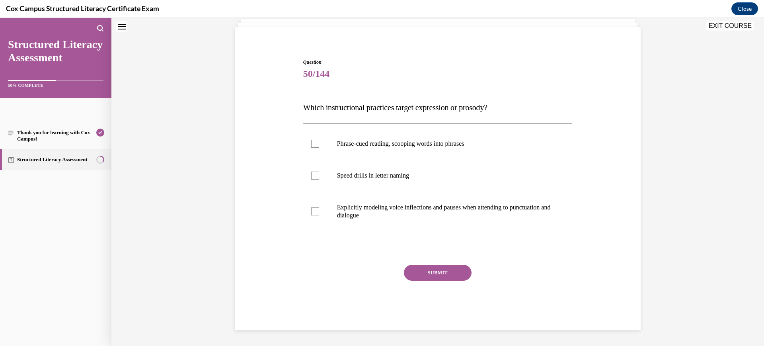
scroll to position [24, 0]
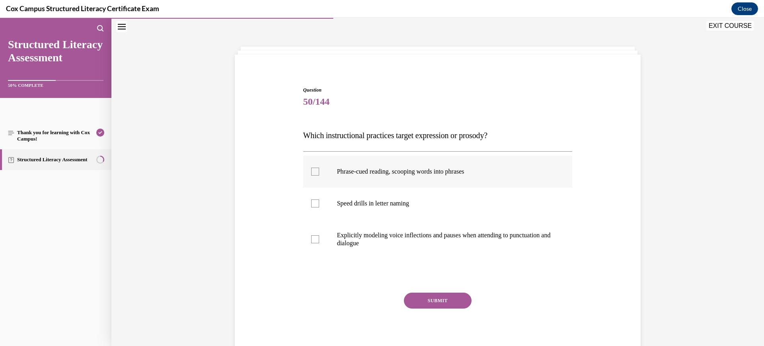
click at [439, 163] on label "Phrase-cued reading, scooping words into phrases" at bounding box center [437, 172] width 269 height 32
click at [319, 167] on input "Phrase-cued reading, scooping words into phrases" at bounding box center [315, 171] width 8 height 8
checkbox input "true"
click at [407, 231] on p "Explicitly modeling voice inflections and pauses when attending to punctuation …" at bounding box center [445, 239] width 216 height 16
click at [319, 235] on input "Explicitly modeling voice inflections and pauses when attending to punctuation …" at bounding box center [315, 239] width 8 height 8
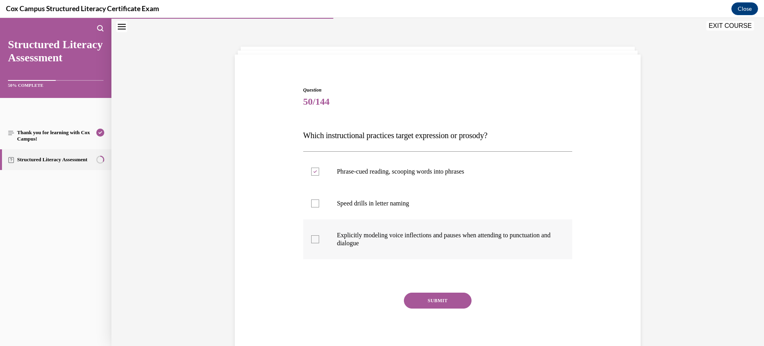
checkbox input "true"
